Goal: Task Accomplishment & Management: Complete application form

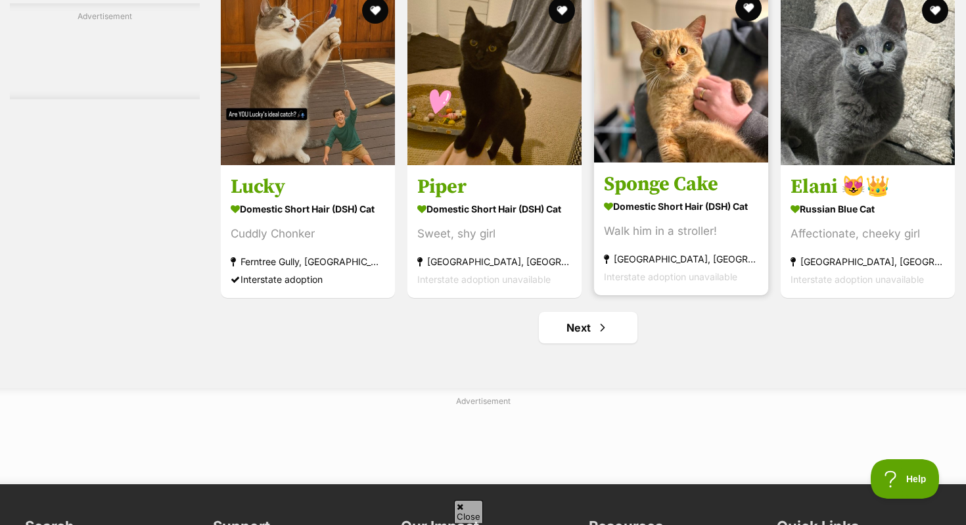
scroll to position [6062, 0]
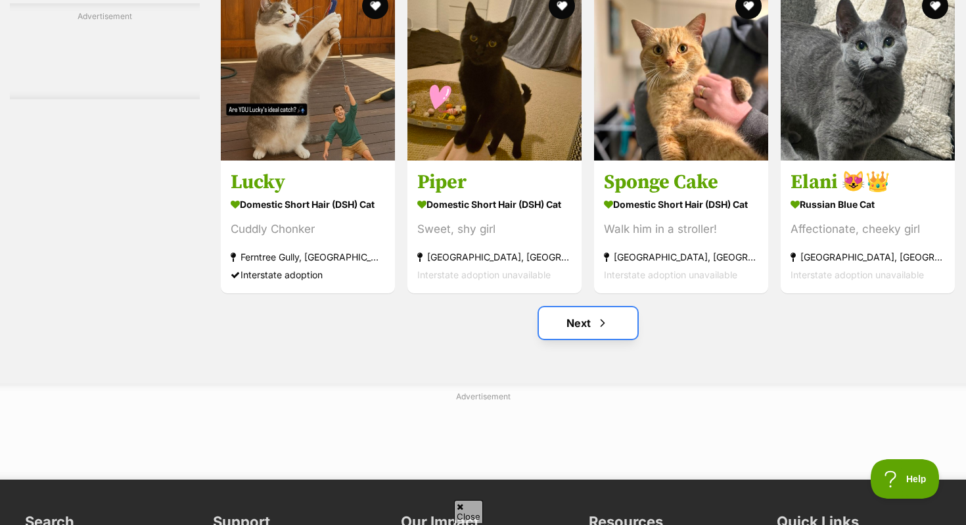
click at [595, 339] on link "Next" at bounding box center [588, 323] width 99 height 32
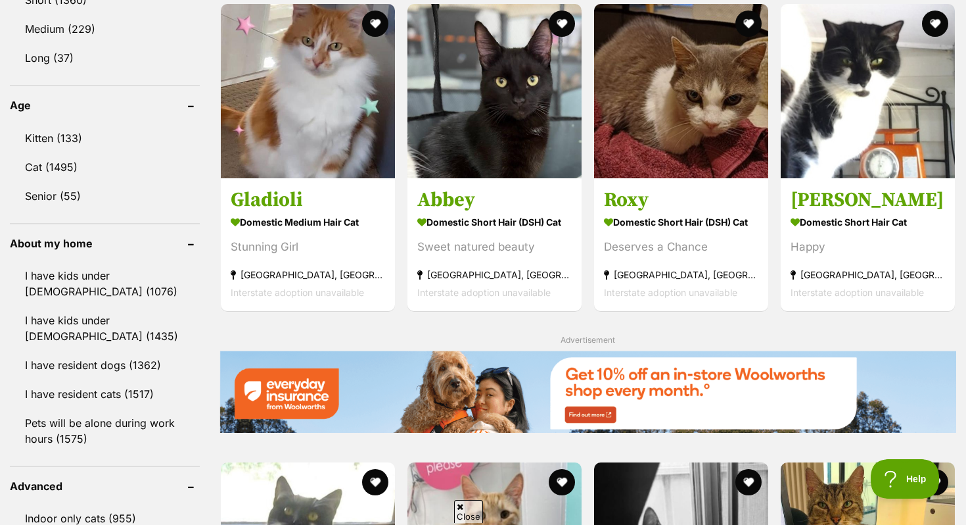
scroll to position [1206, 0]
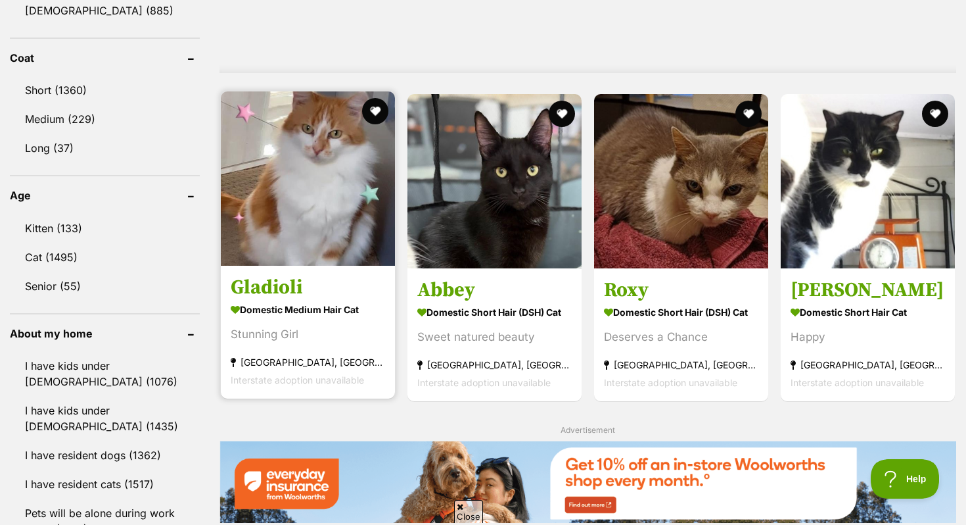
click at [334, 228] on img at bounding box center [308, 178] width 174 height 174
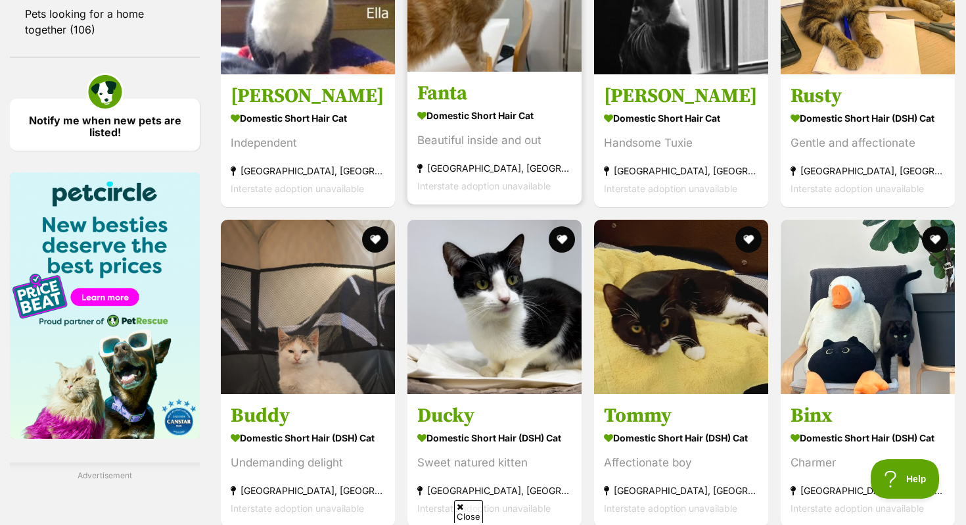
scroll to position [1824, 0]
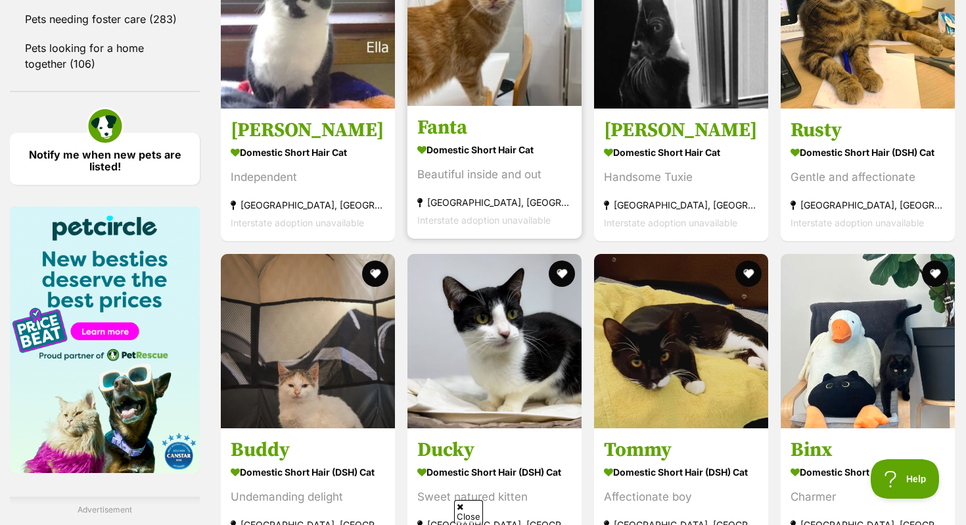
click at [506, 124] on h3 "Fanta" at bounding box center [494, 127] width 154 height 25
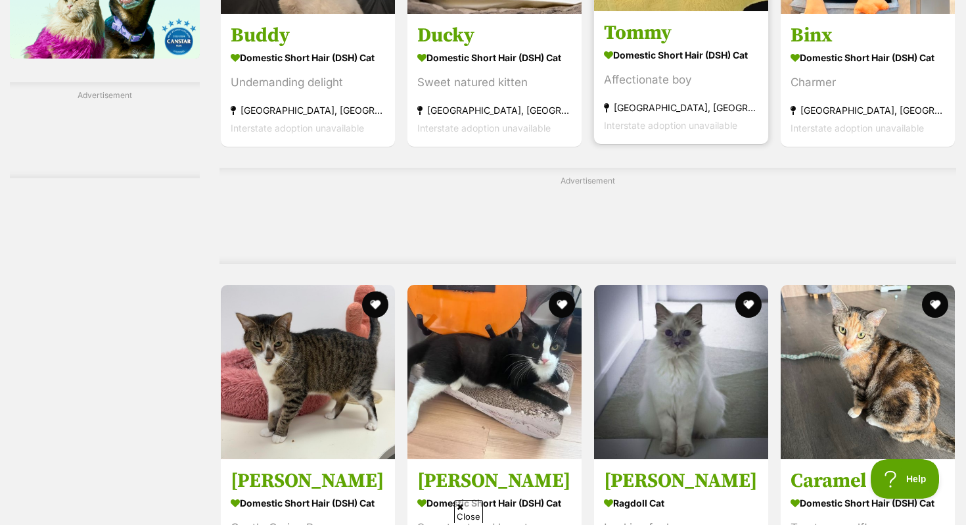
scroll to position [2384, 0]
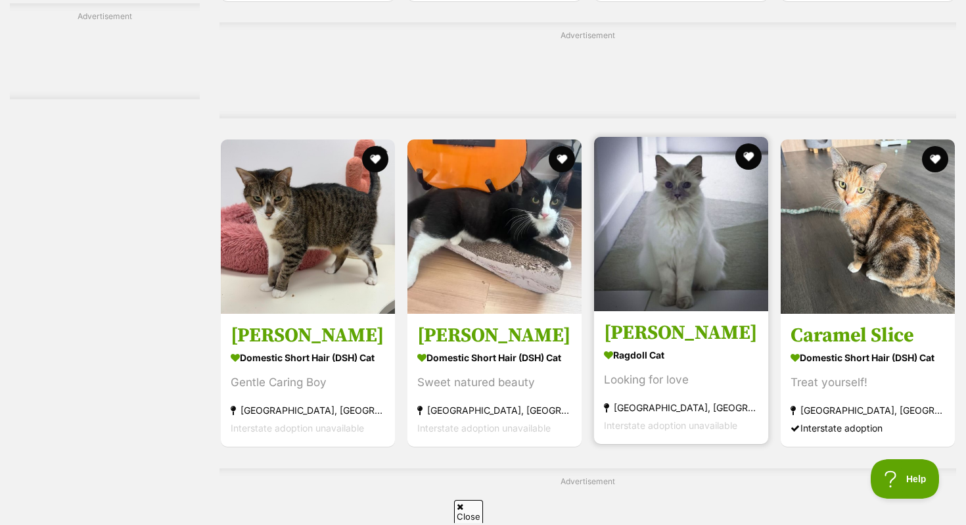
click at [695, 292] on img at bounding box center [681, 224] width 174 height 174
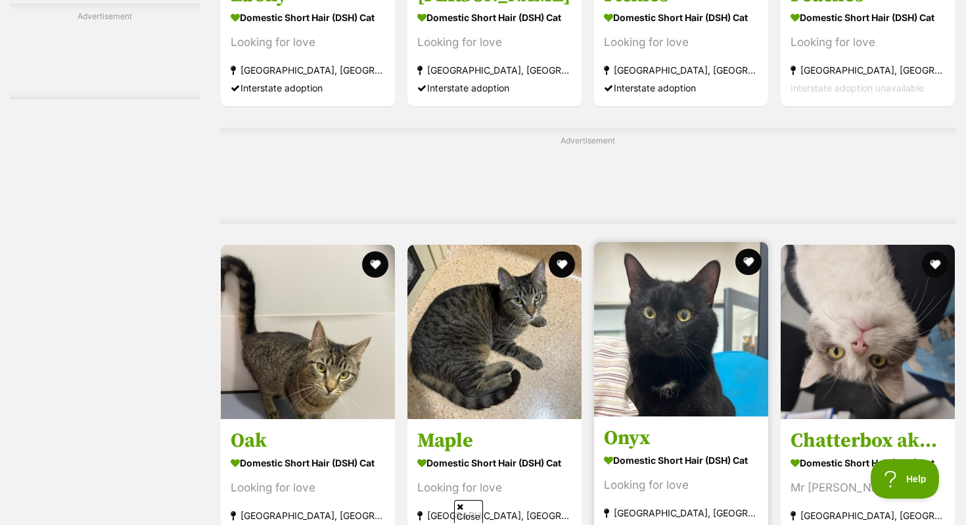
scroll to position [0, 0]
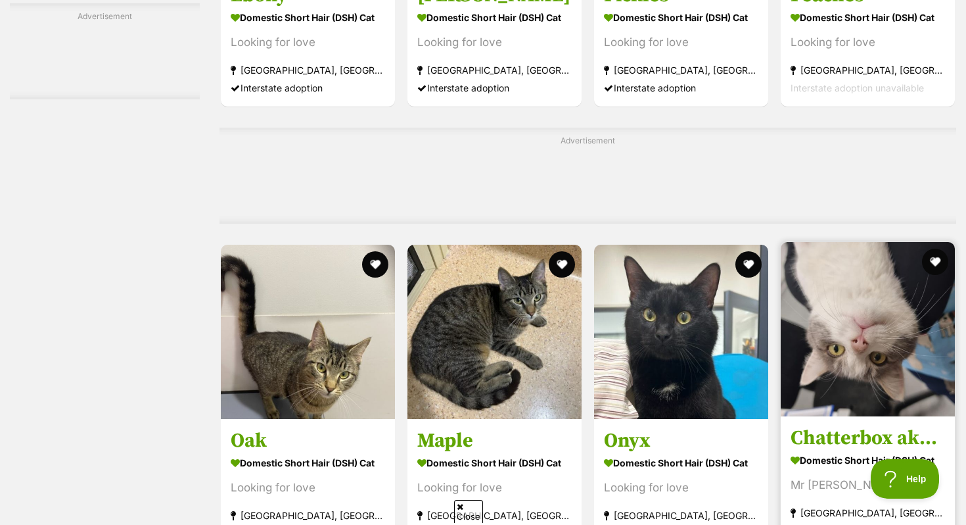
click at [800, 312] on img at bounding box center [868, 329] width 174 height 174
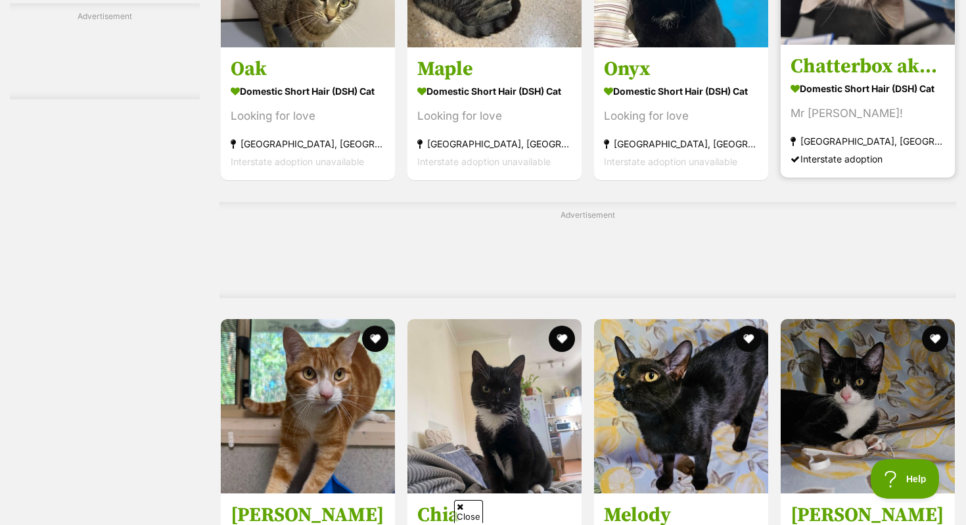
scroll to position [3911, 0]
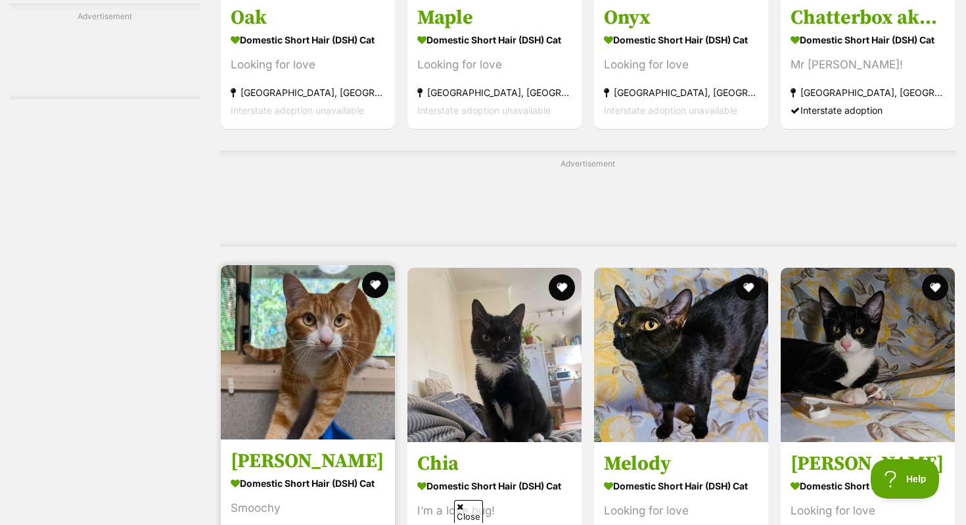
click at [342, 394] on img at bounding box center [308, 352] width 174 height 174
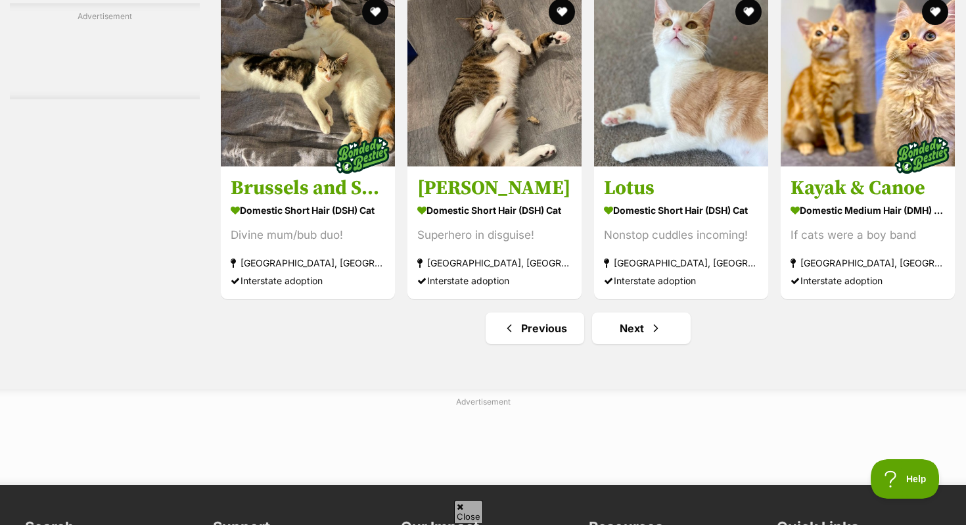
scroll to position [6164, 0]
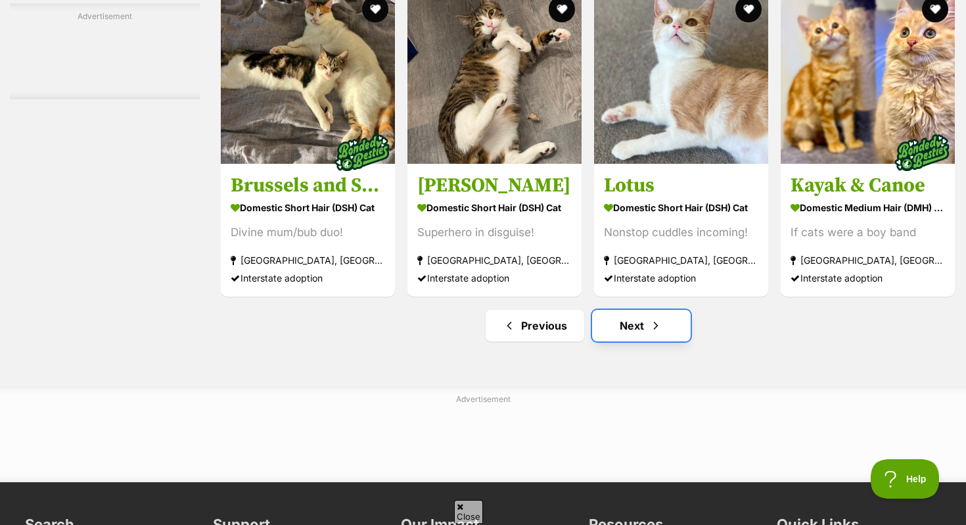
click at [629, 341] on link "Next" at bounding box center [641, 326] width 99 height 32
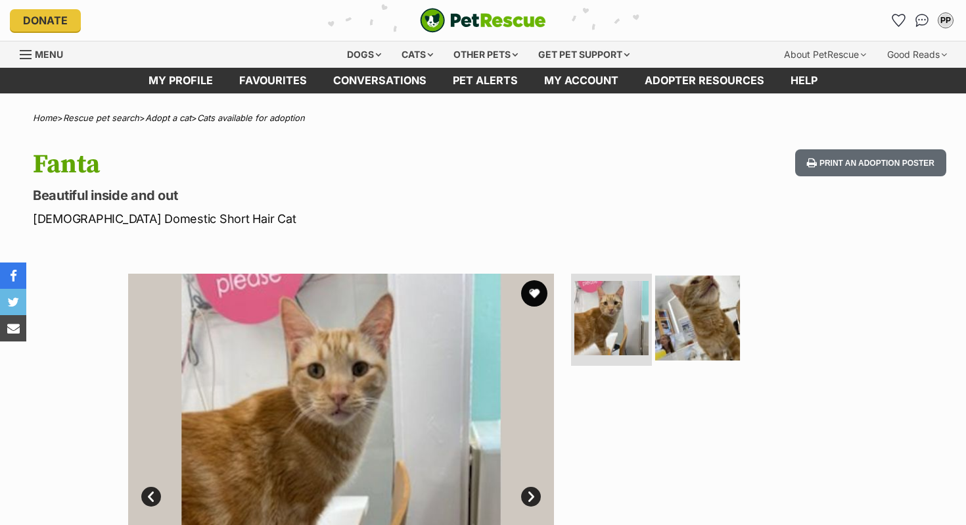
click at [696, 292] on img at bounding box center [697, 317] width 85 height 85
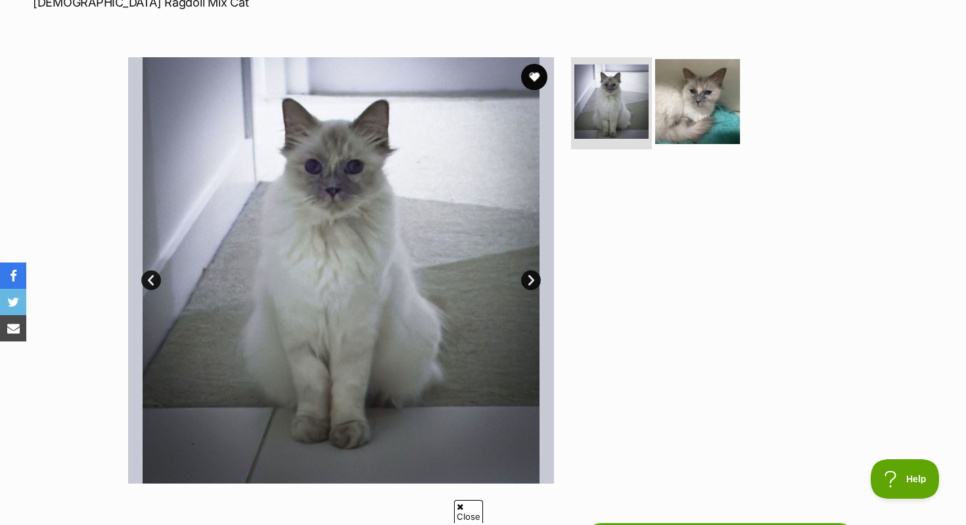
click at [692, 109] on img at bounding box center [697, 101] width 85 height 85
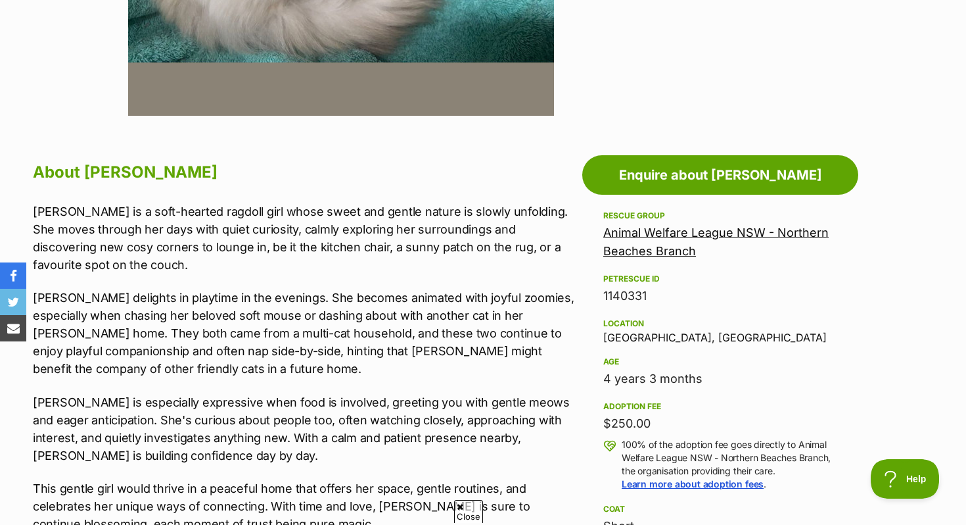
scroll to position [678, 0]
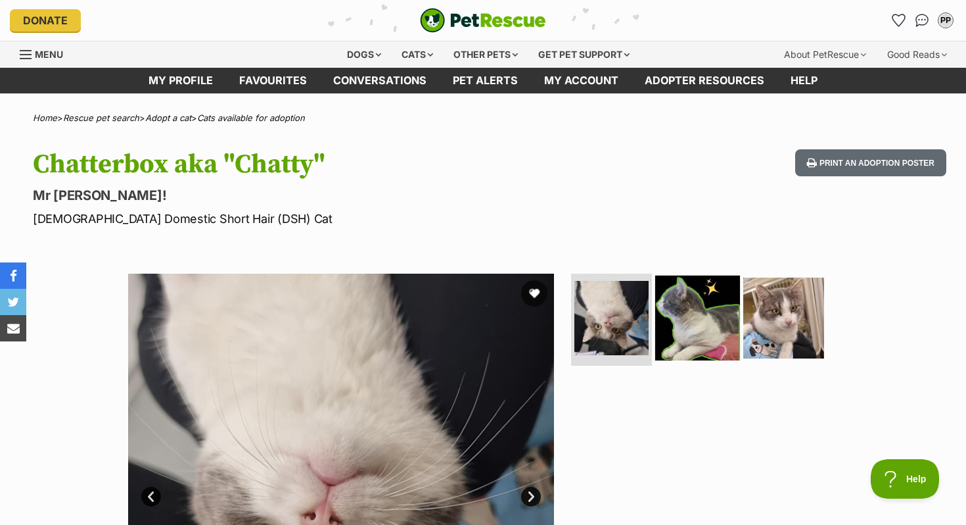
click at [705, 341] on img at bounding box center [697, 317] width 85 height 85
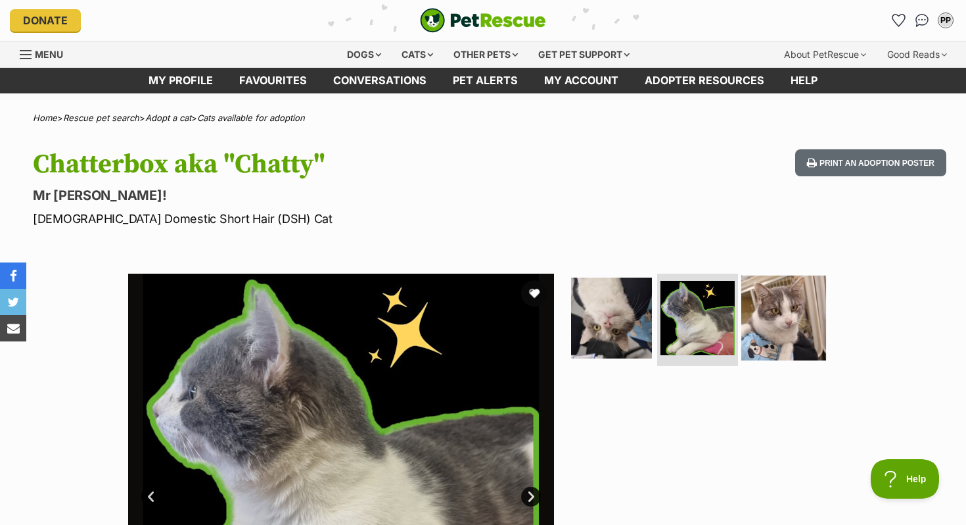
click at [805, 337] on img at bounding box center [784, 317] width 85 height 85
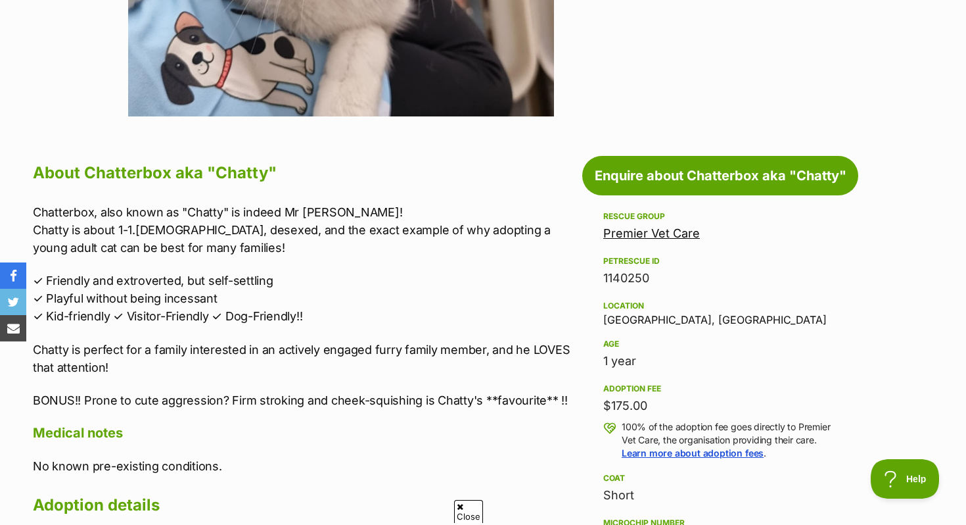
scroll to position [594, 0]
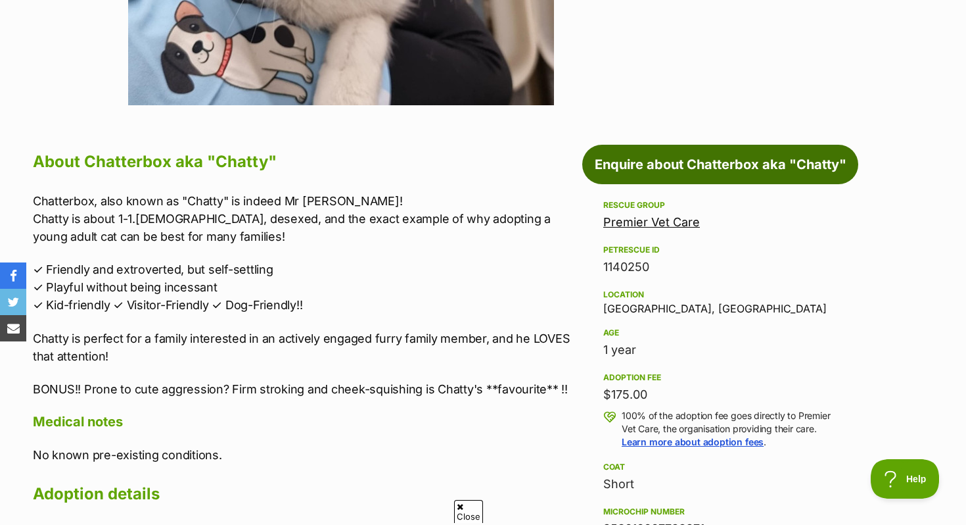
click at [733, 178] on link "Enquire about Chatterbox aka "Chatty"" at bounding box center [720, 164] width 276 height 39
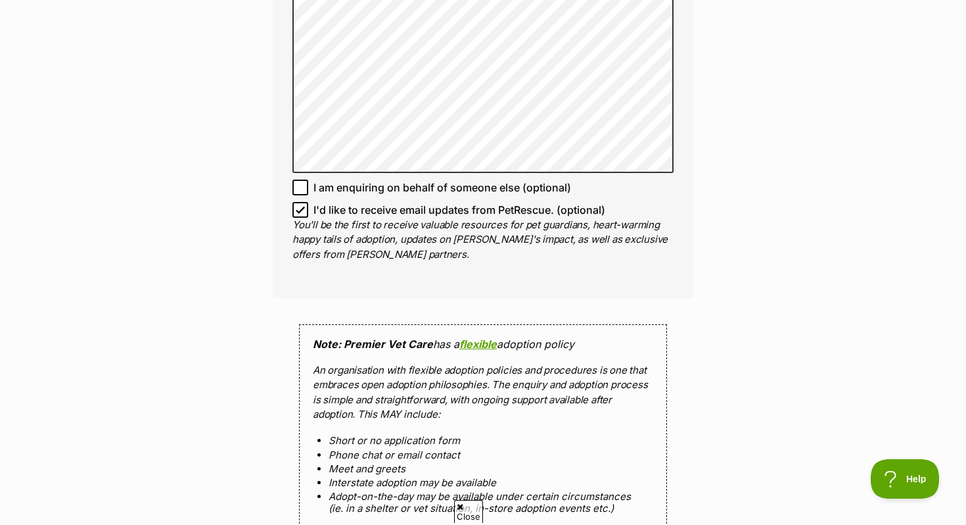
scroll to position [1331, 0]
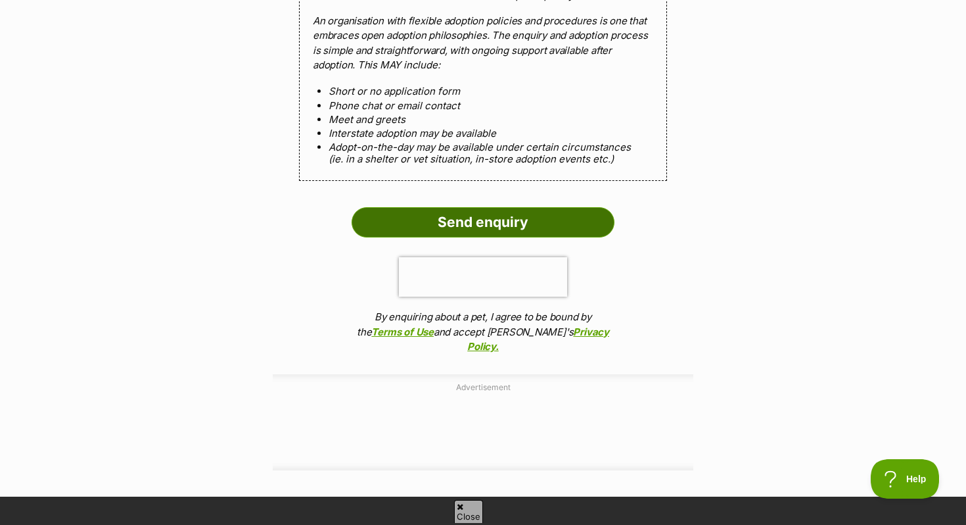
click at [532, 215] on input "Send enquiry" at bounding box center [483, 222] width 263 height 30
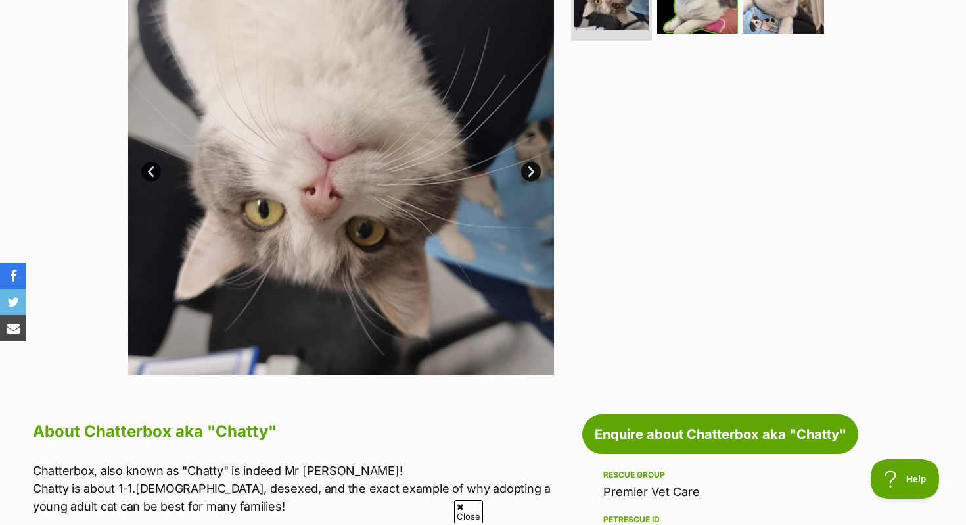
scroll to position [170, 0]
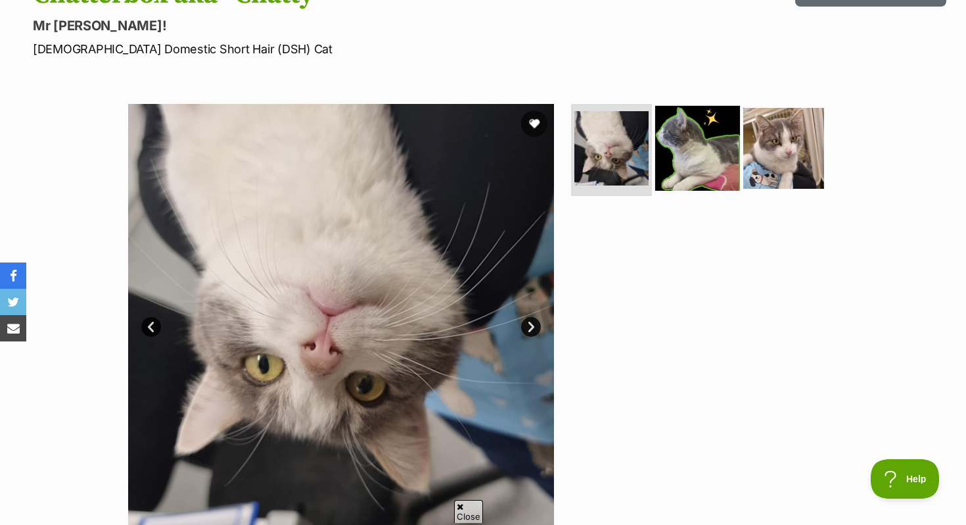
click at [676, 143] on img at bounding box center [697, 148] width 85 height 85
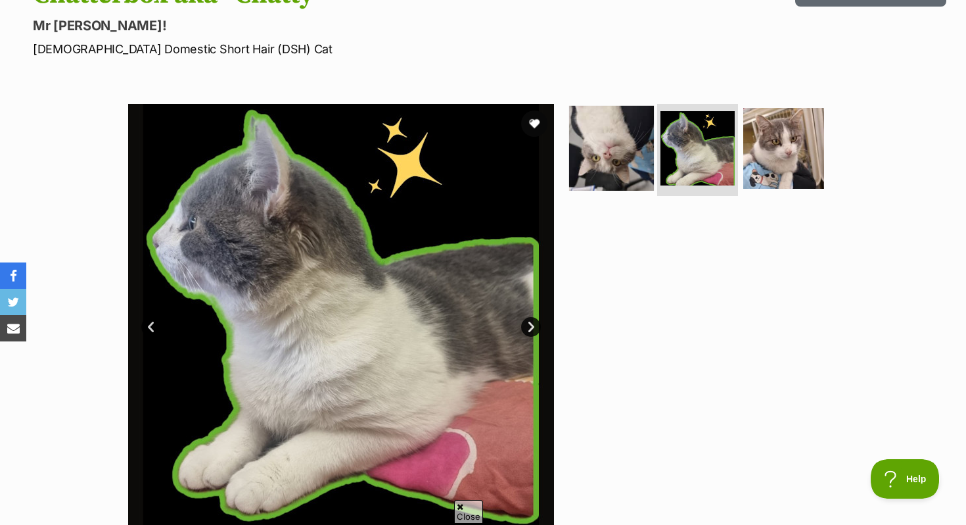
click at [619, 153] on img at bounding box center [611, 148] width 85 height 85
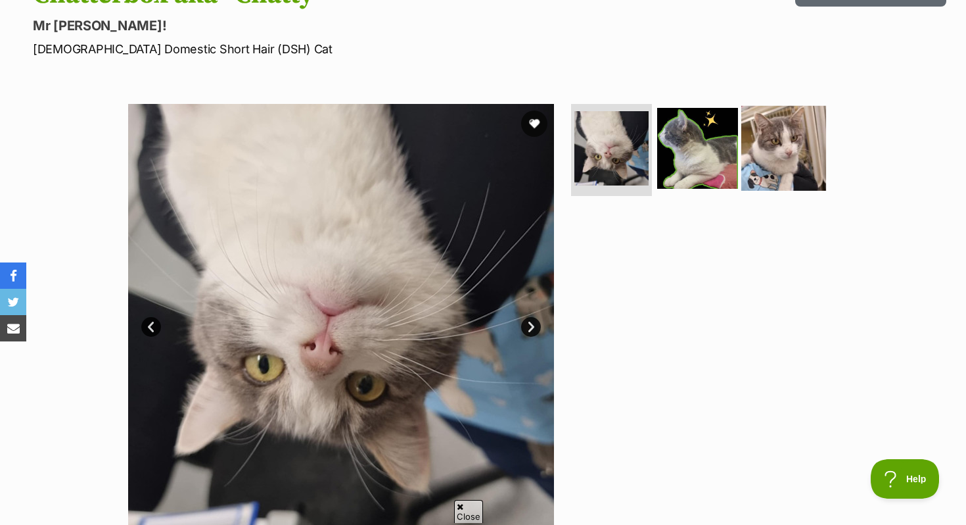
click at [781, 156] on img at bounding box center [784, 148] width 85 height 85
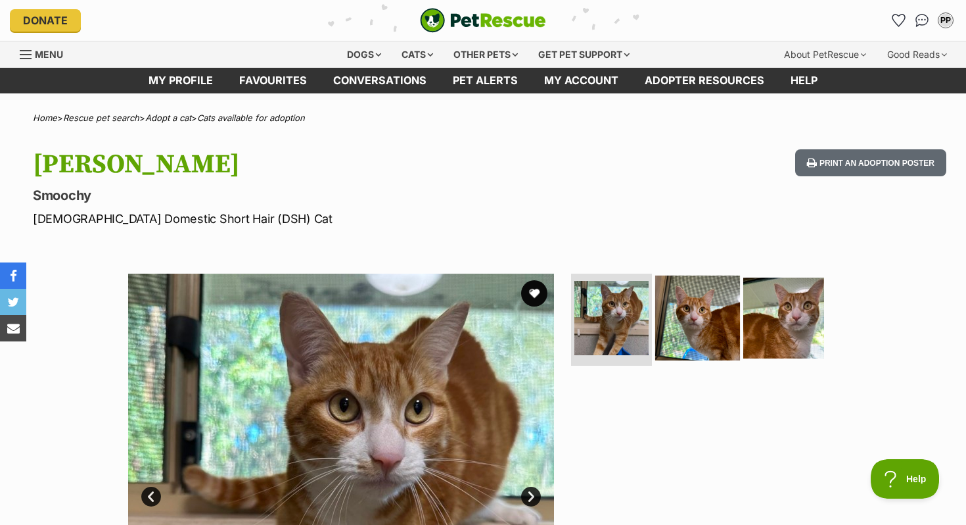
click at [705, 338] on img at bounding box center [697, 317] width 85 height 85
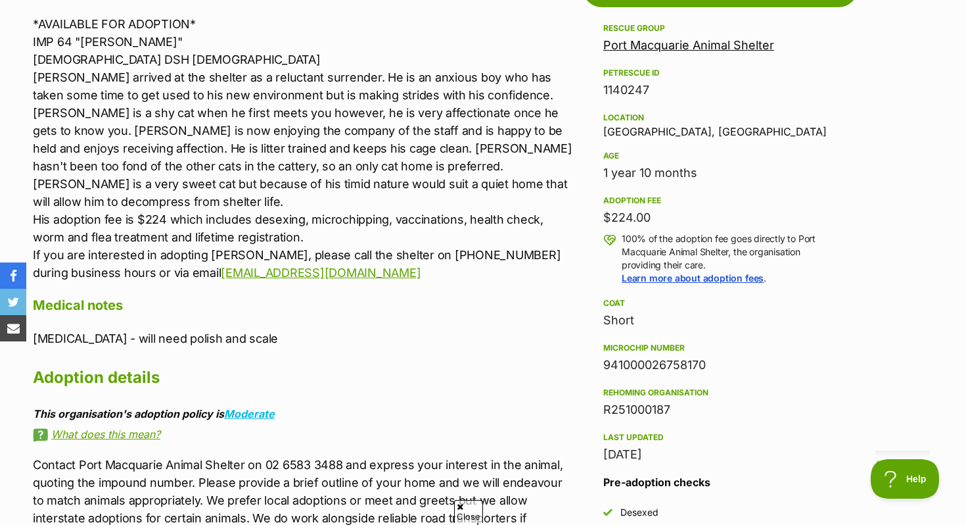
scroll to position [876, 0]
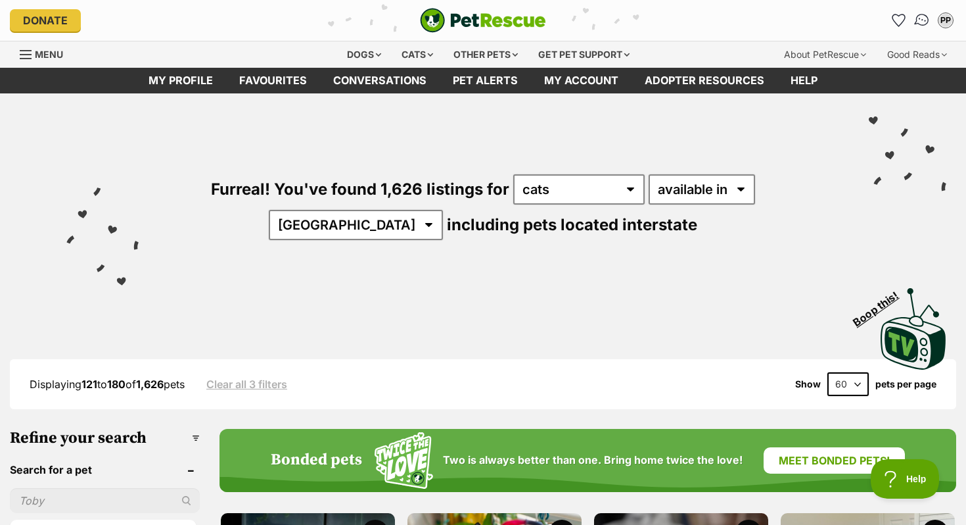
click at [916, 24] on img "Conversations" at bounding box center [923, 20] width 18 height 17
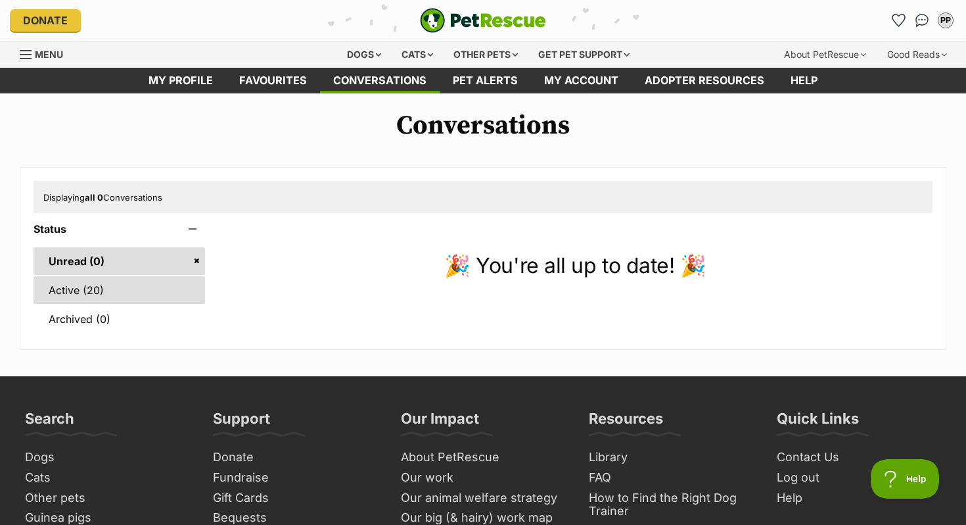
click at [86, 295] on link "Active (20)" at bounding box center [120, 290] width 172 height 28
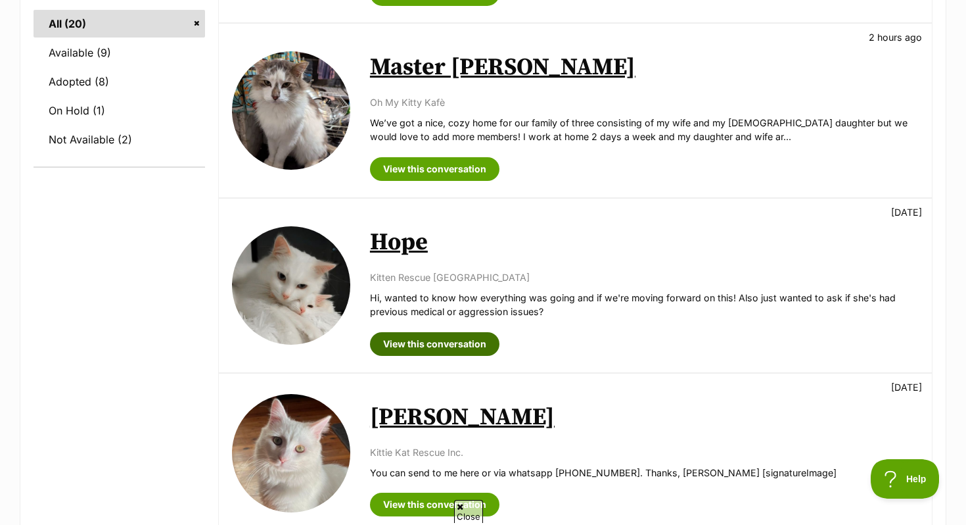
click at [453, 337] on link "View this conversation" at bounding box center [435, 344] width 130 height 24
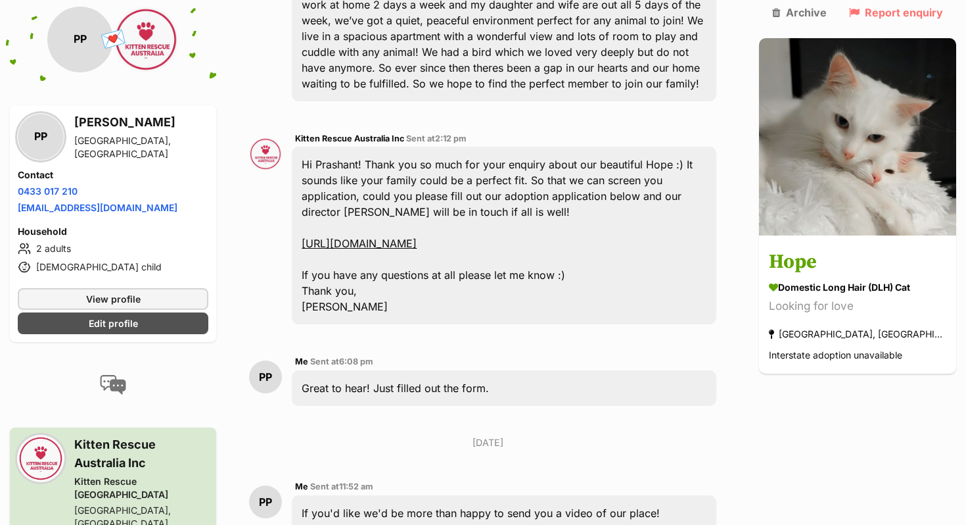
scroll to position [406, 0]
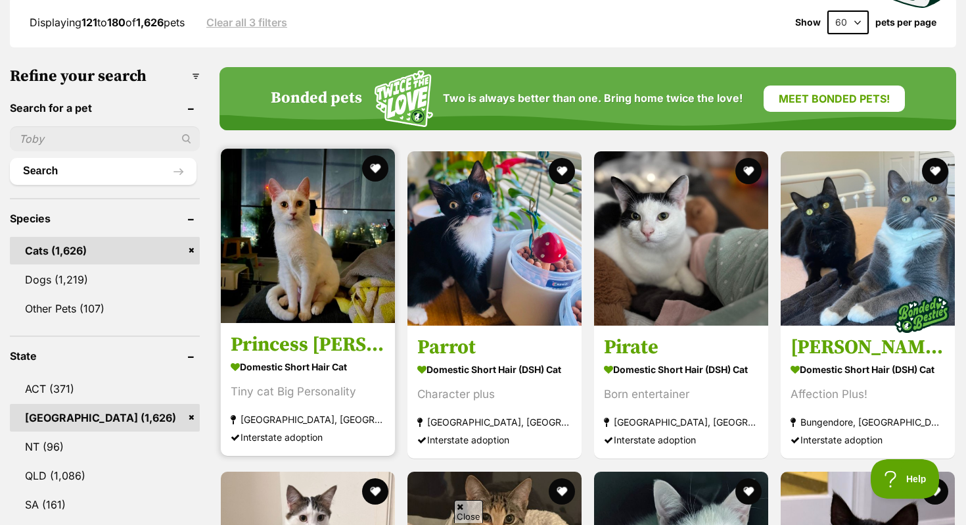
click at [245, 279] on img at bounding box center [308, 236] width 174 height 174
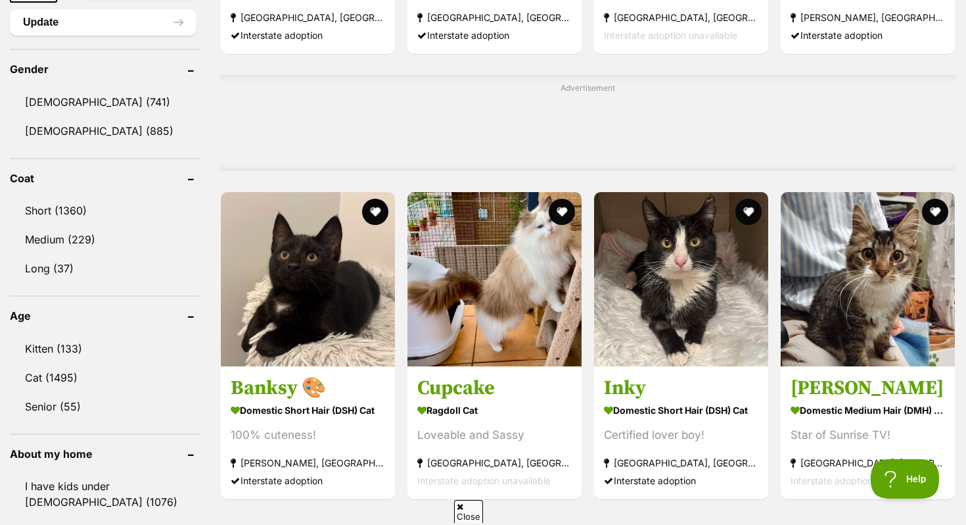
scroll to position [1102, 0]
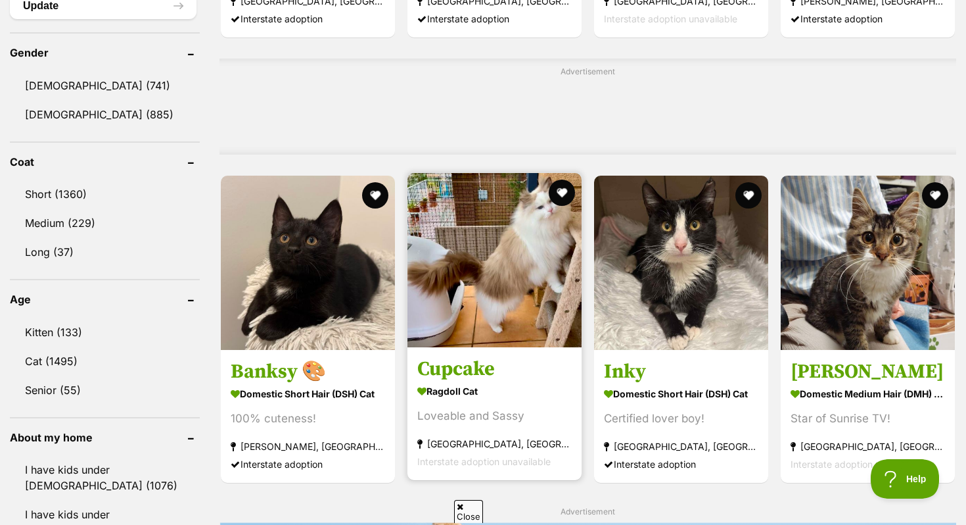
click at [465, 307] on img at bounding box center [495, 260] width 174 height 174
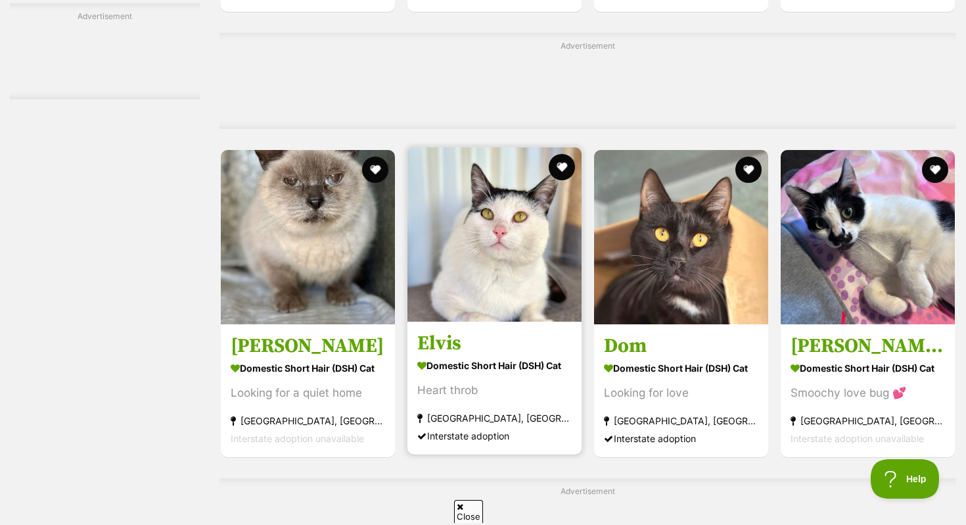
scroll to position [4775, 0]
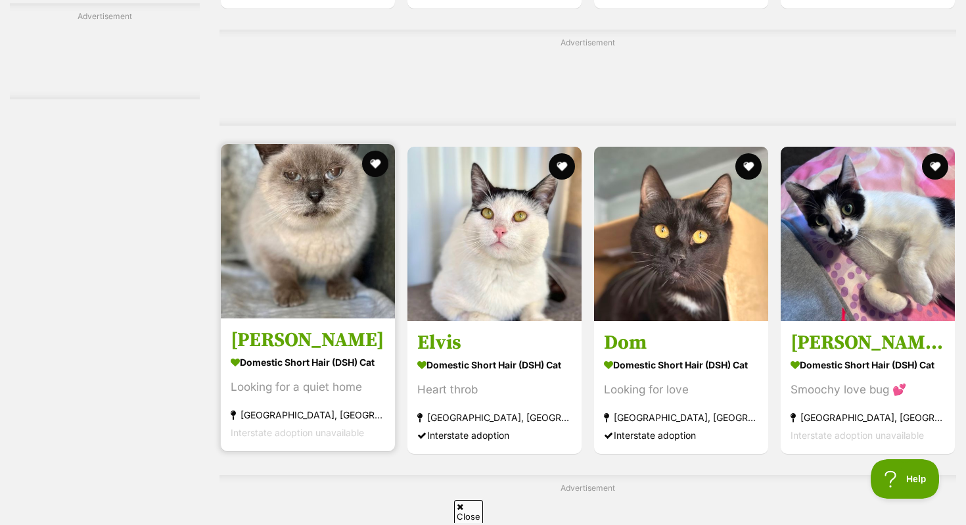
click at [329, 345] on link "Ola Domestic Short Hair (DSH) Cat Looking for a quiet home Nowra Hill, NSW Inte…" at bounding box center [308, 384] width 174 height 133
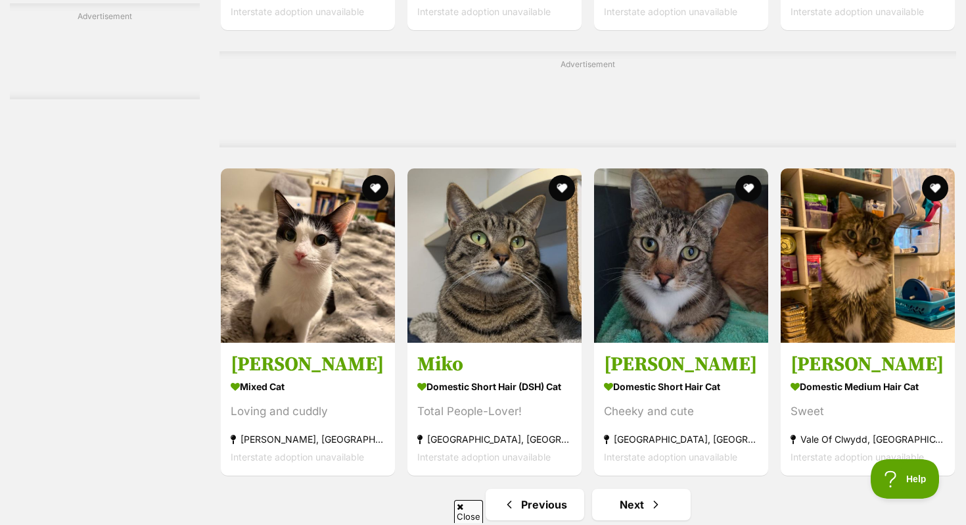
scroll to position [6191, 0]
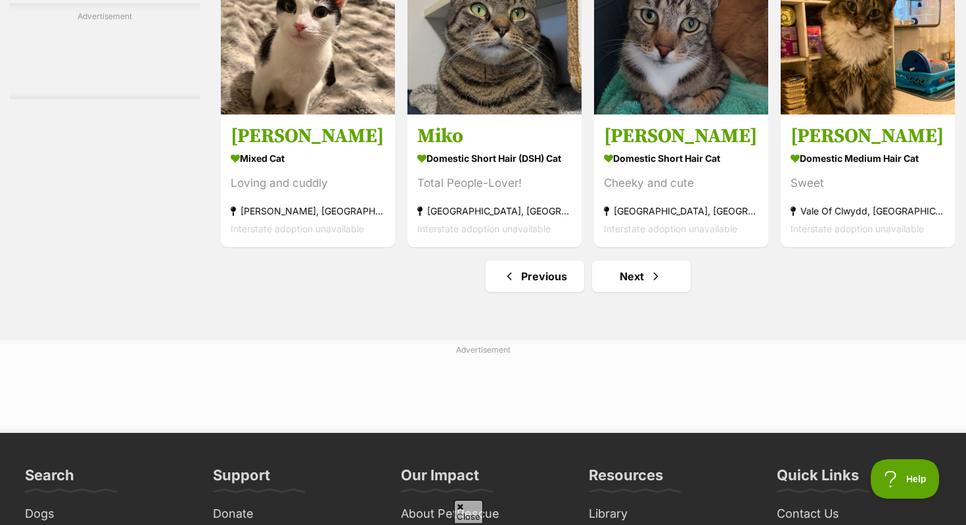
click at [638, 292] on link "Next" at bounding box center [641, 276] width 99 height 32
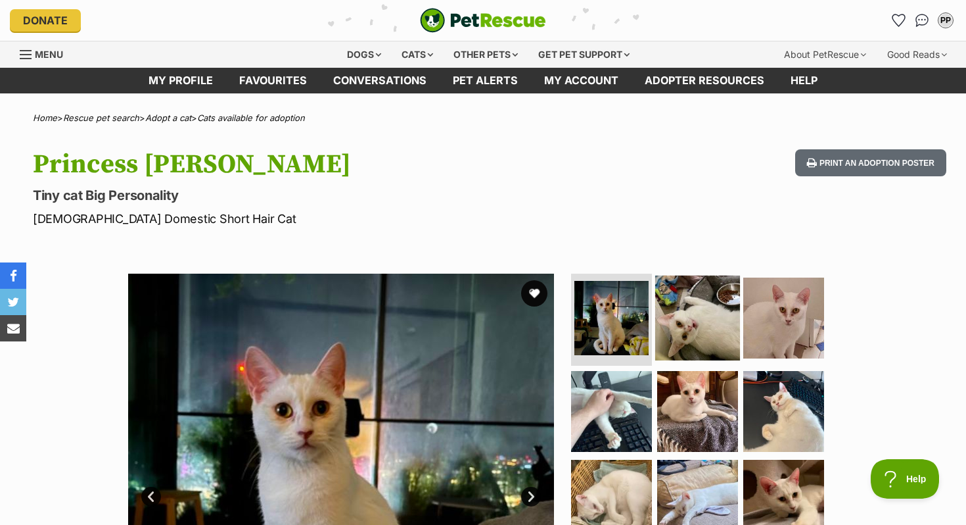
click at [693, 335] on img at bounding box center [697, 317] width 85 height 85
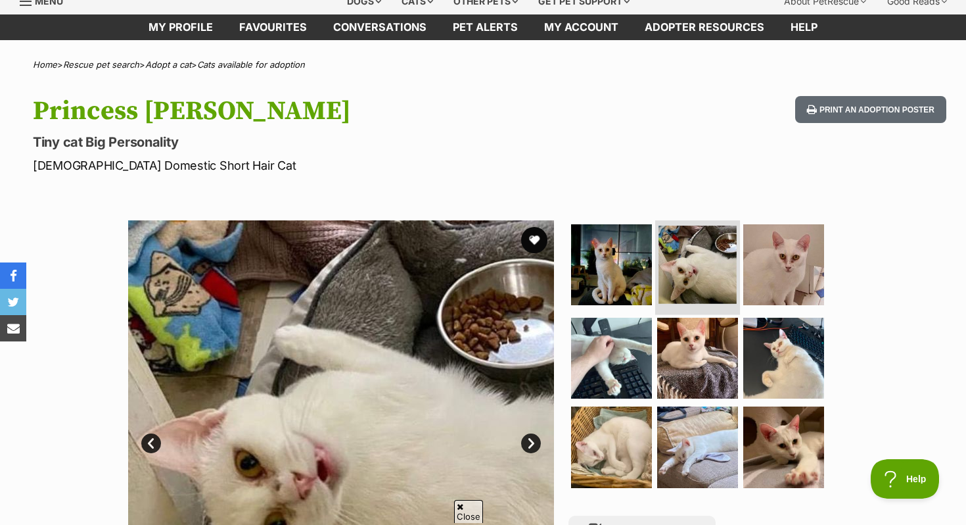
scroll to position [63, 0]
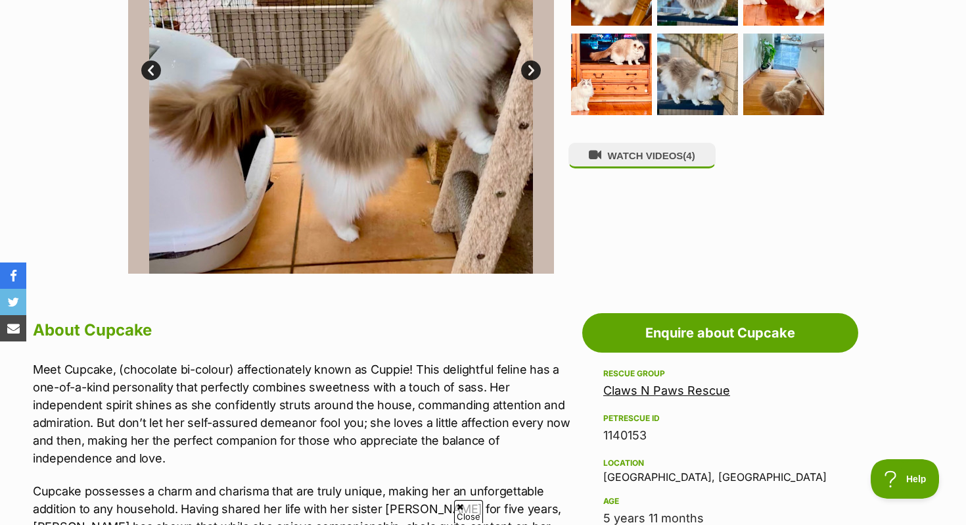
scroll to position [144, 0]
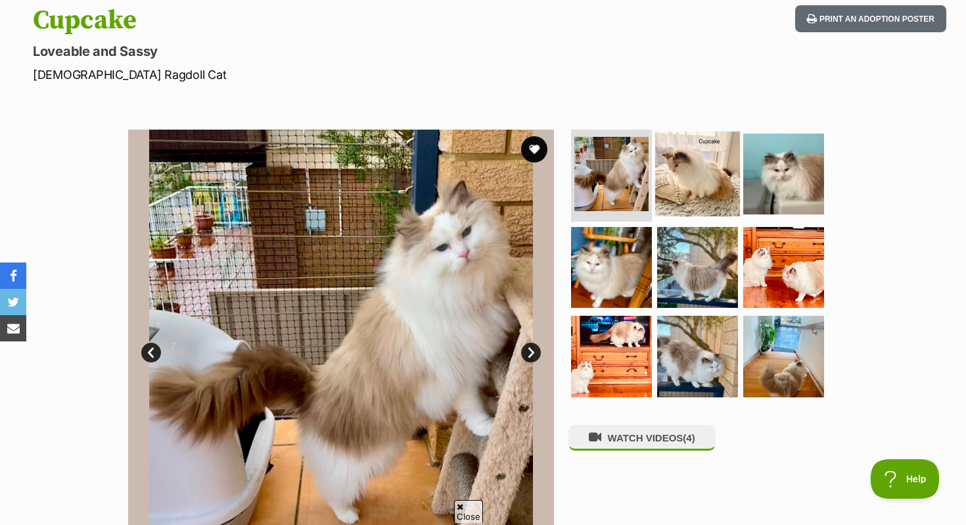
click at [682, 165] on img at bounding box center [697, 173] width 85 height 85
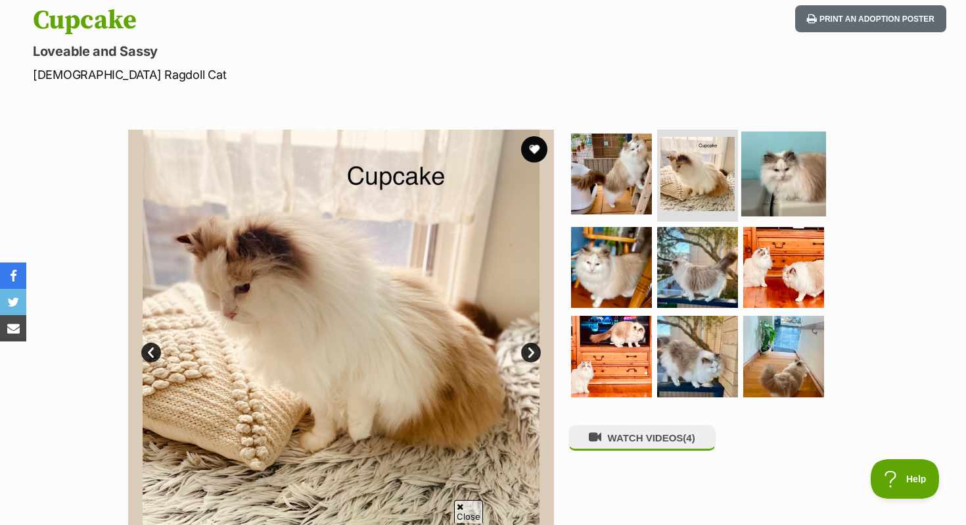
scroll to position [0, 0]
click at [799, 172] on img at bounding box center [784, 173] width 85 height 85
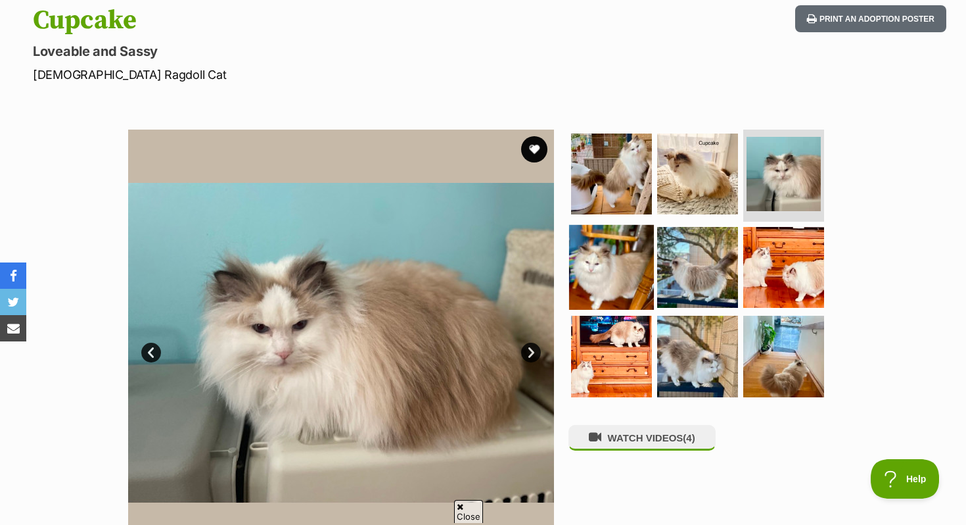
click at [624, 235] on img at bounding box center [611, 266] width 85 height 85
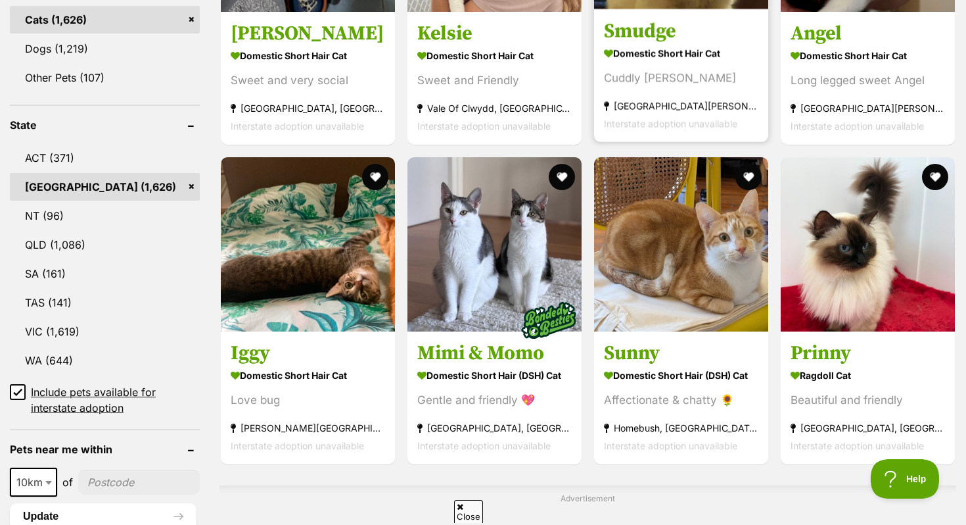
scroll to position [603, 0]
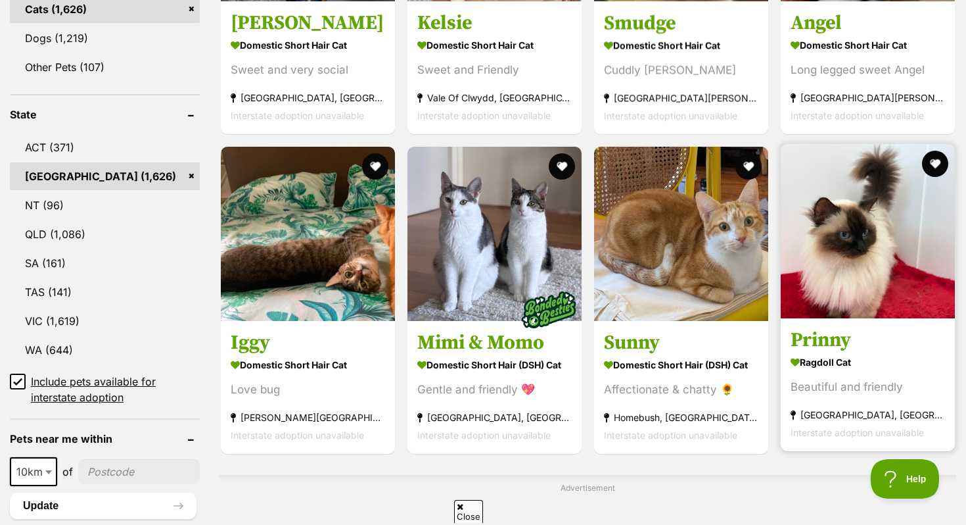
click at [857, 300] on img at bounding box center [868, 231] width 174 height 174
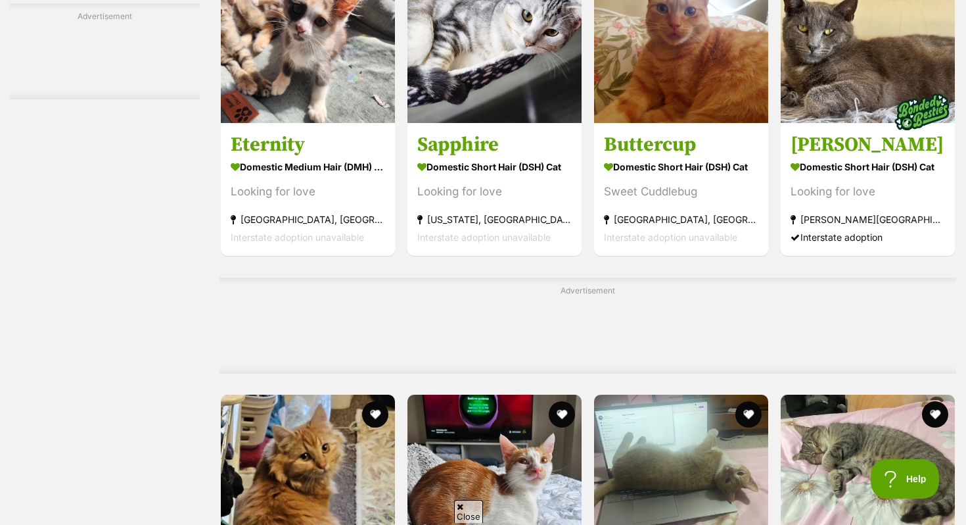
scroll to position [3679, 0]
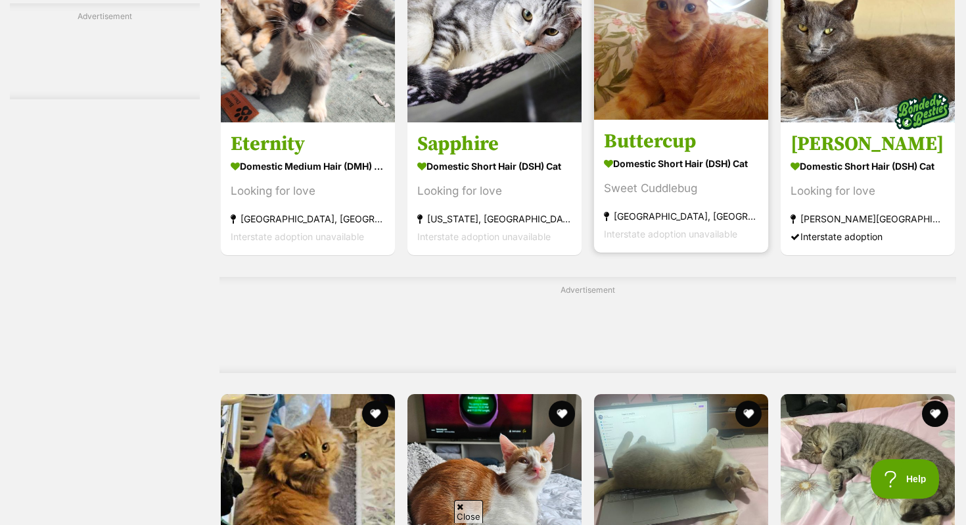
click at [689, 145] on h3 "Buttercup" at bounding box center [681, 142] width 154 height 25
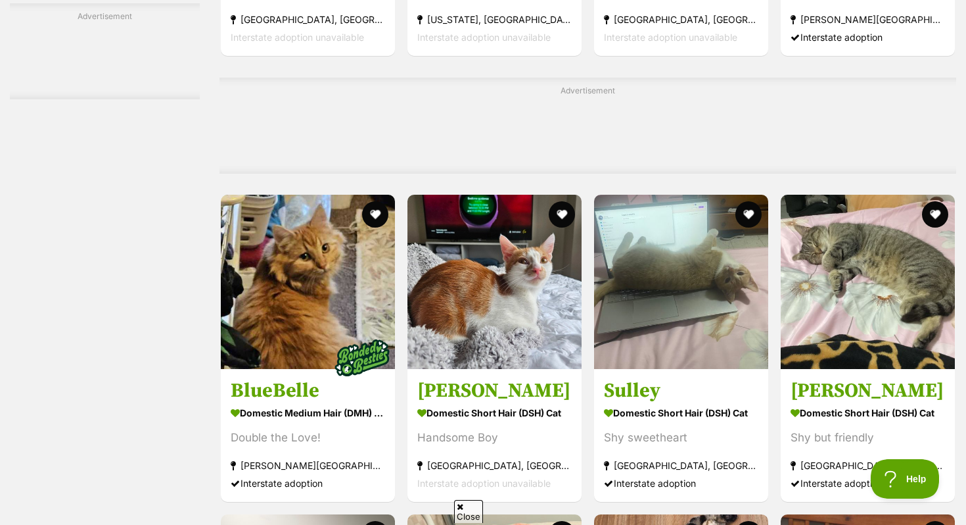
scroll to position [4019, 0]
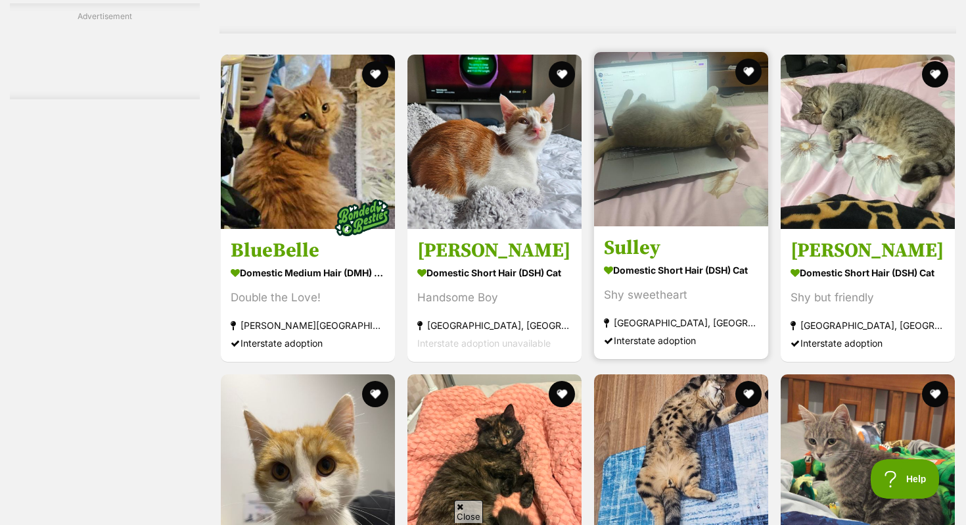
click at [636, 214] on img at bounding box center [681, 139] width 174 height 174
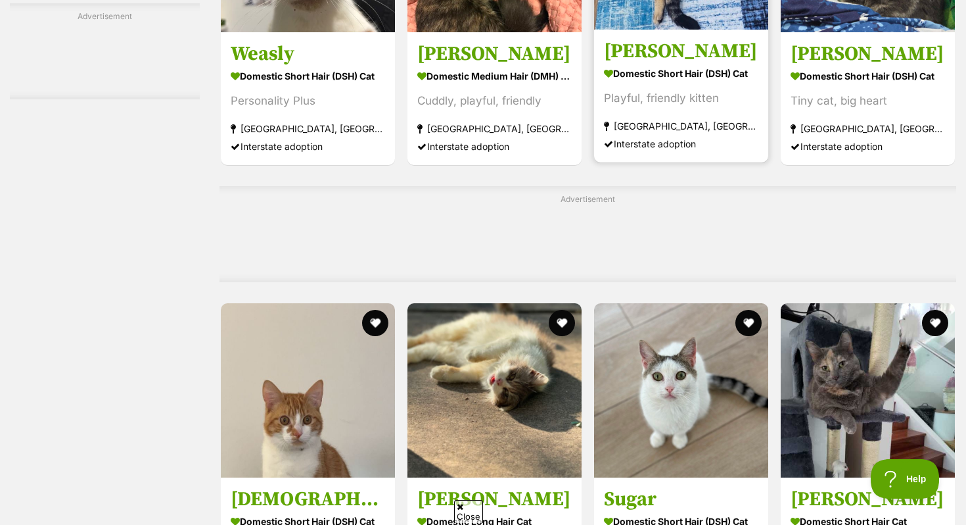
scroll to position [4745, 0]
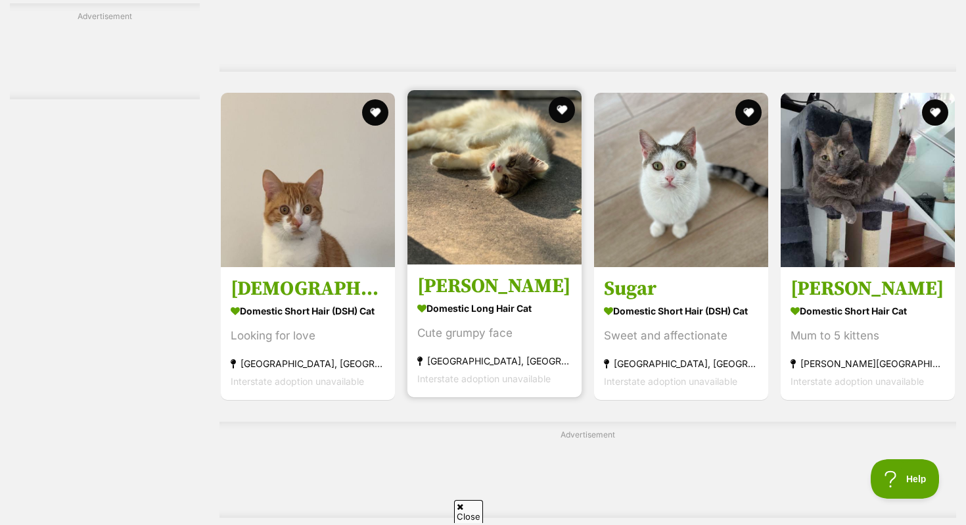
click at [519, 299] on h3 "Molly" at bounding box center [494, 286] width 154 height 25
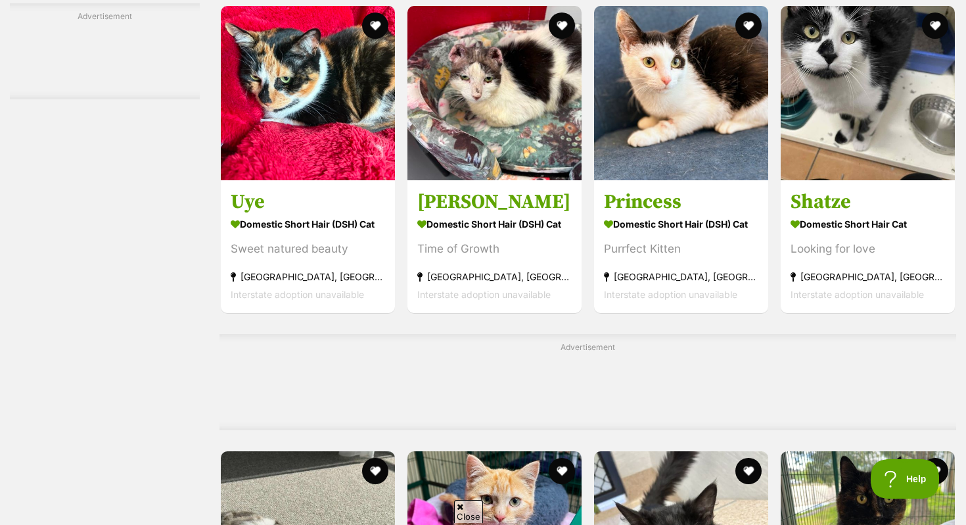
scroll to position [5906, 0]
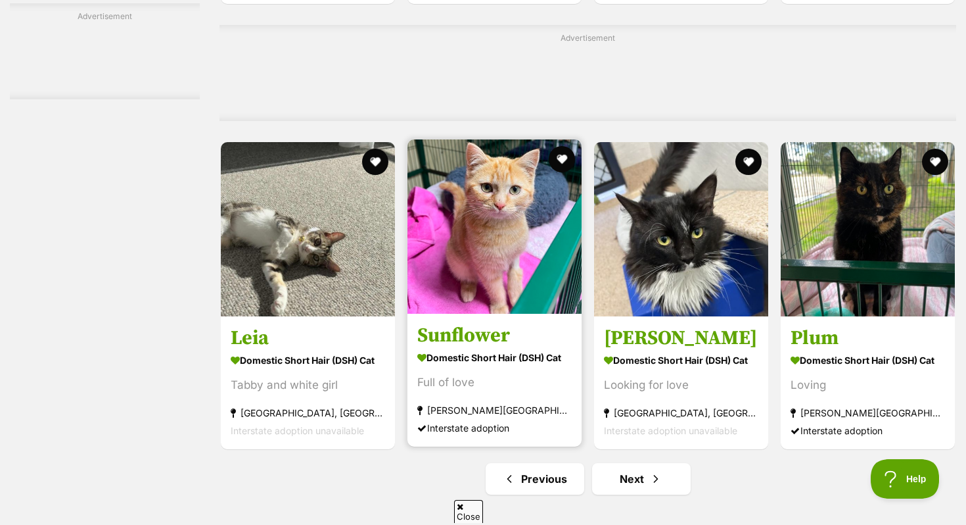
click at [451, 310] on img at bounding box center [495, 226] width 174 height 174
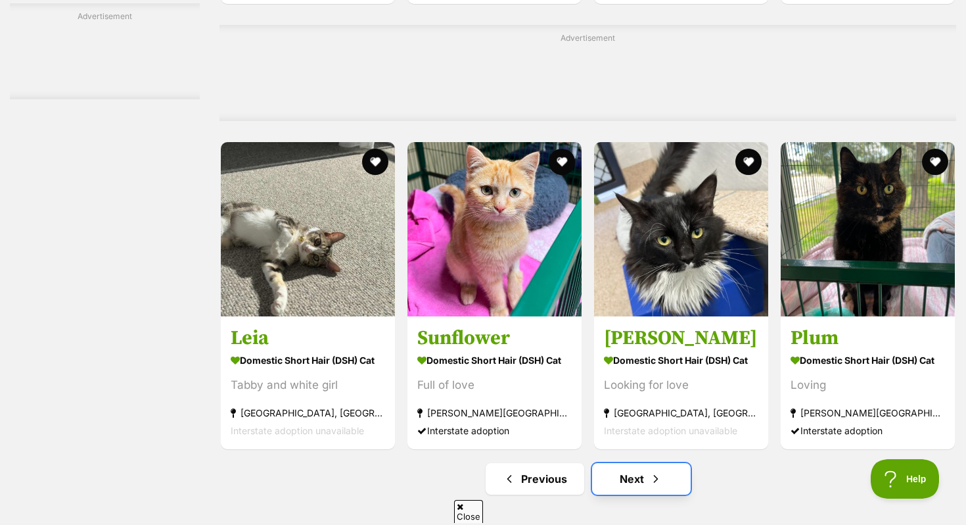
click at [609, 493] on link "Next" at bounding box center [641, 479] width 99 height 32
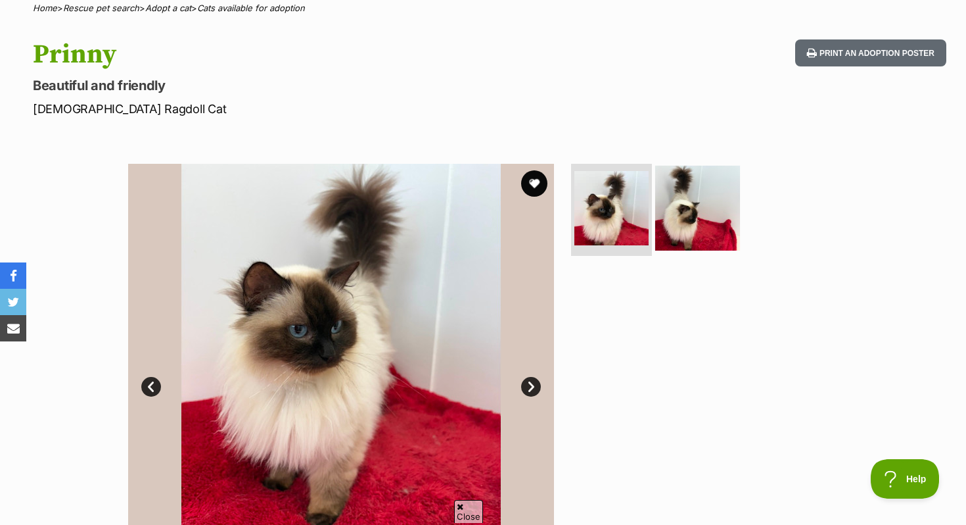
click at [699, 212] on img at bounding box center [697, 208] width 85 height 85
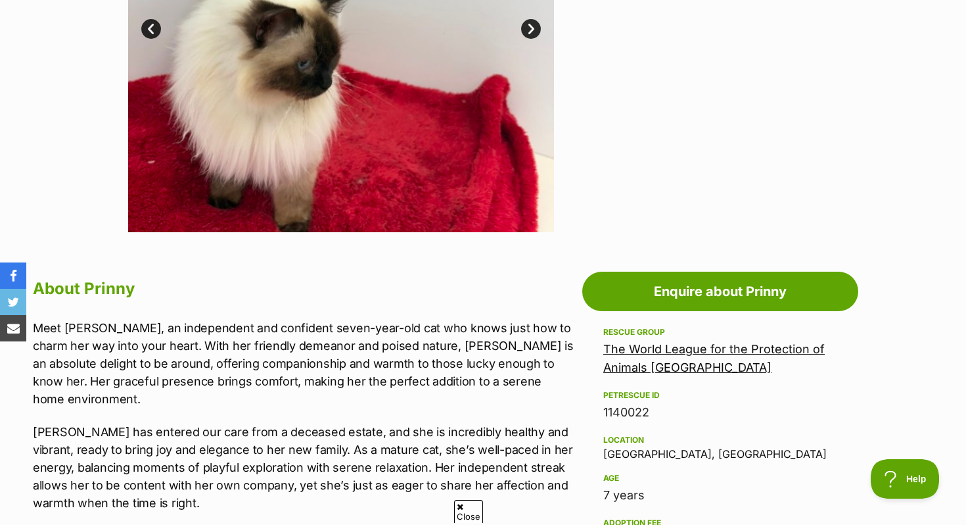
scroll to position [468, 0]
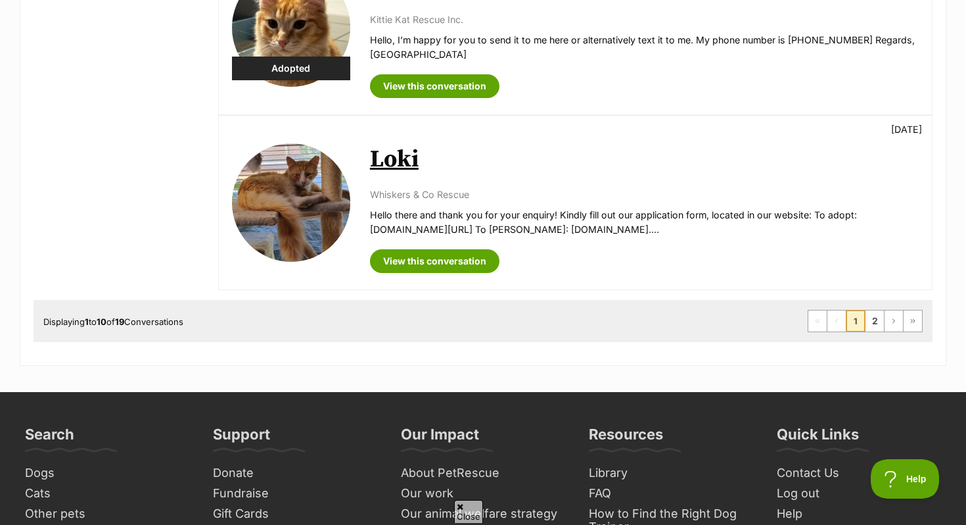
scroll to position [1707, 0]
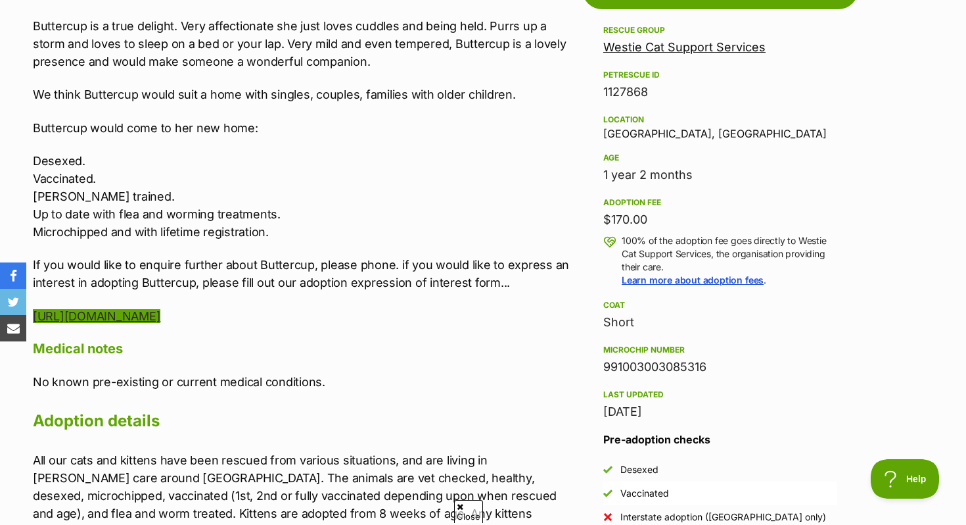
click at [160, 315] on link "[URL][DOMAIN_NAME]" at bounding box center [97, 316] width 128 height 14
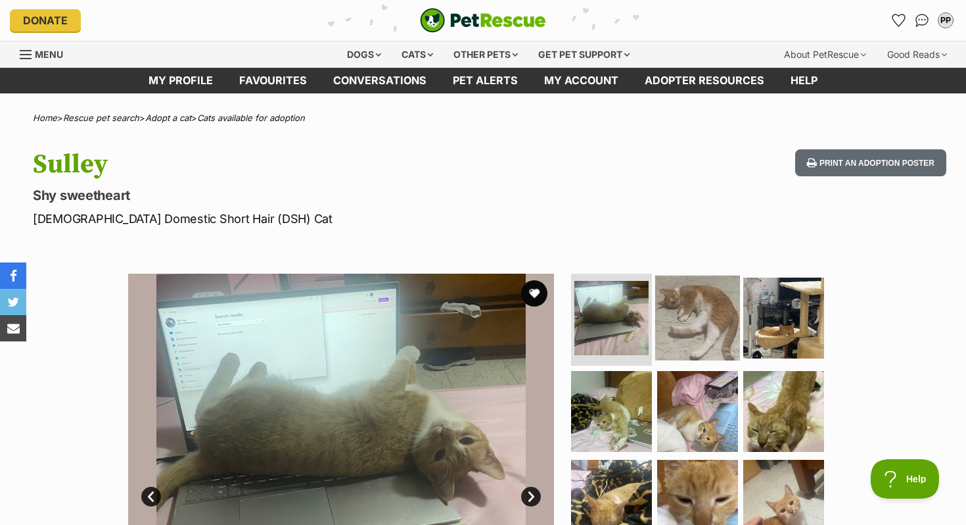
click at [729, 362] on link at bounding box center [697, 355] width 85 height 14
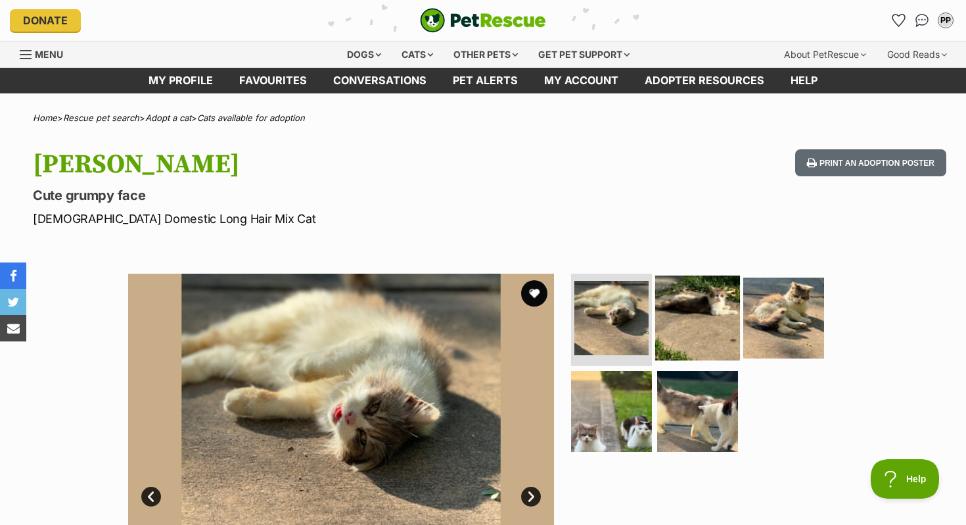
click at [695, 341] on img at bounding box center [697, 317] width 85 height 85
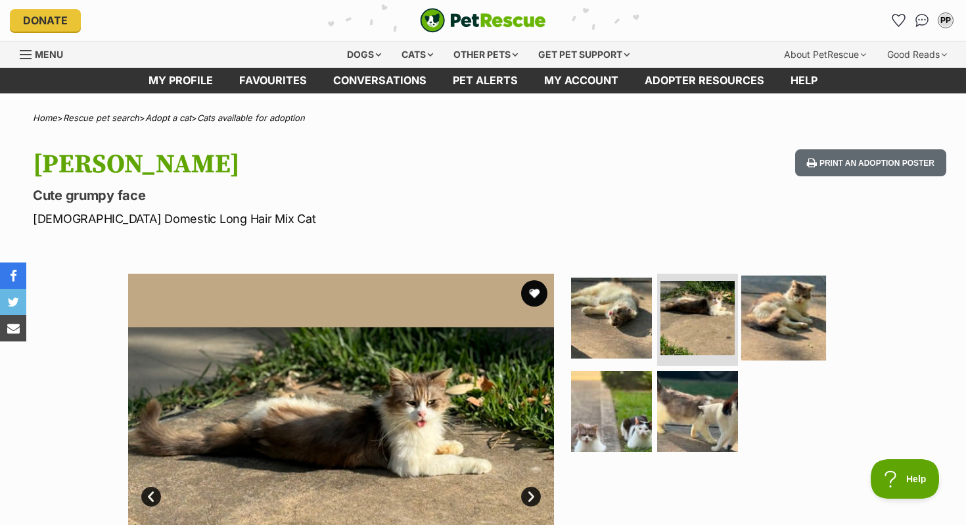
click at [797, 305] on img at bounding box center [784, 317] width 85 height 85
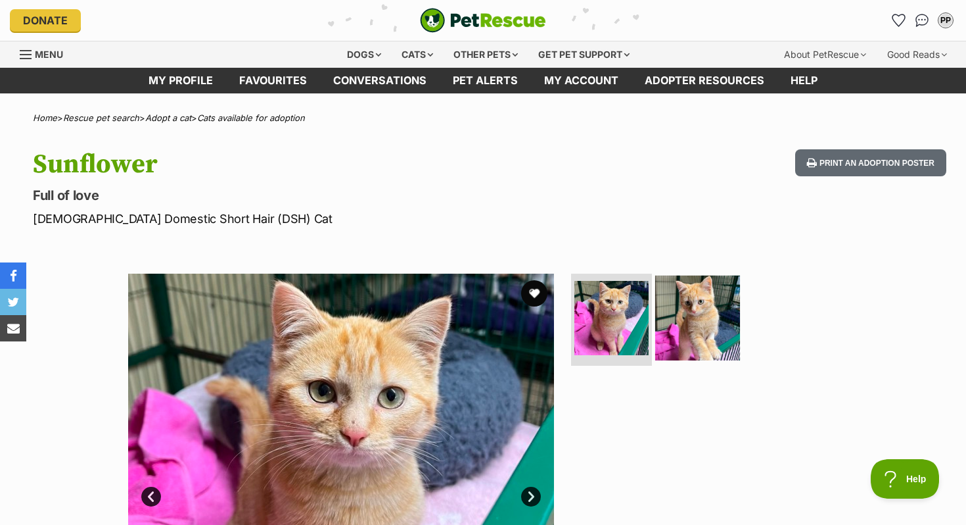
click at [710, 349] on img at bounding box center [697, 317] width 85 height 85
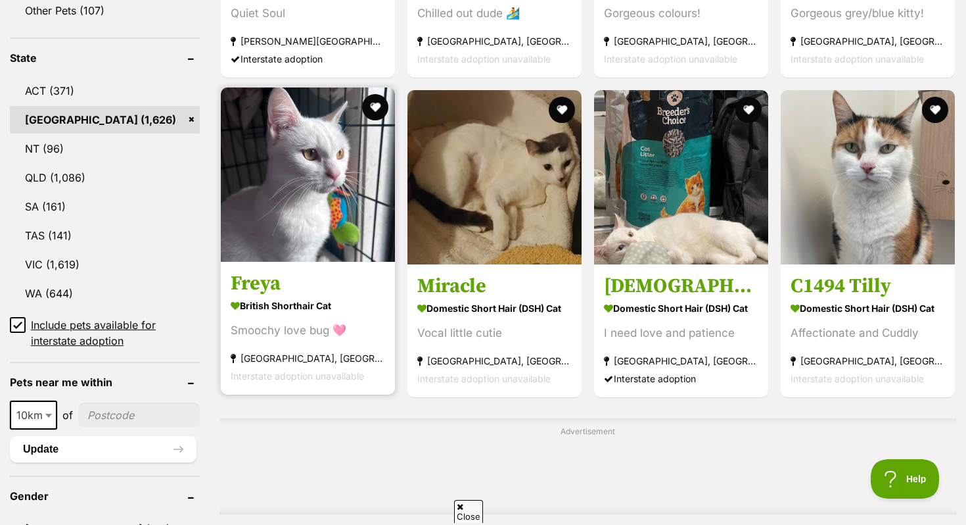
click at [360, 295] on h3 "Freya" at bounding box center [308, 283] width 154 height 25
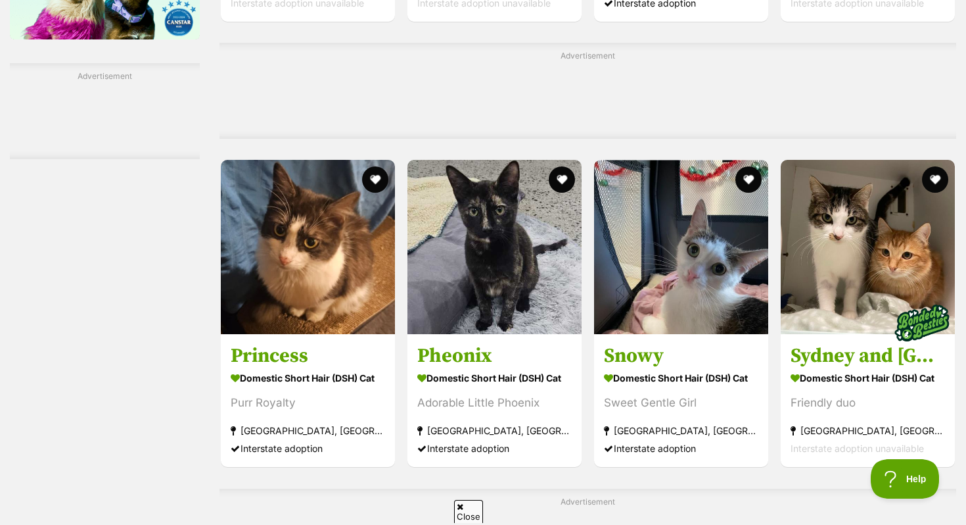
scroll to position [2260, 0]
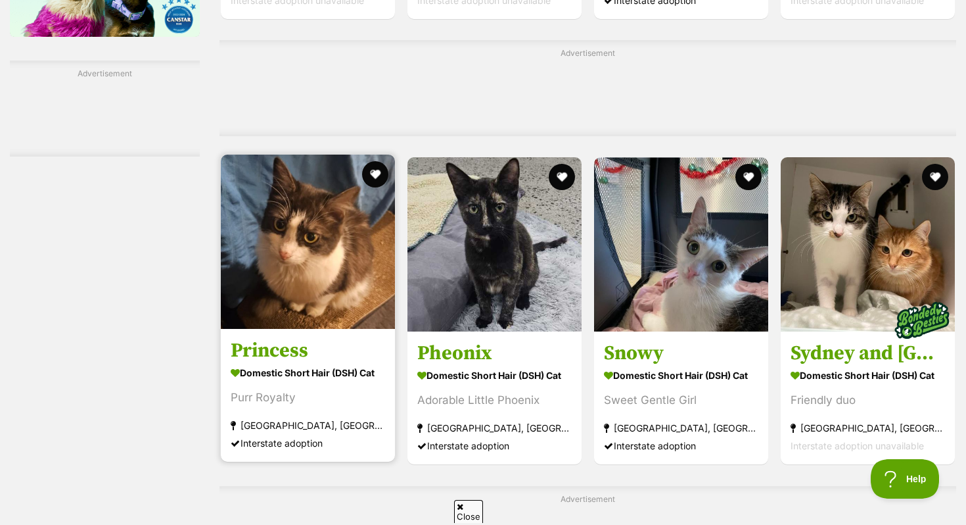
click at [314, 291] on img at bounding box center [308, 241] width 174 height 174
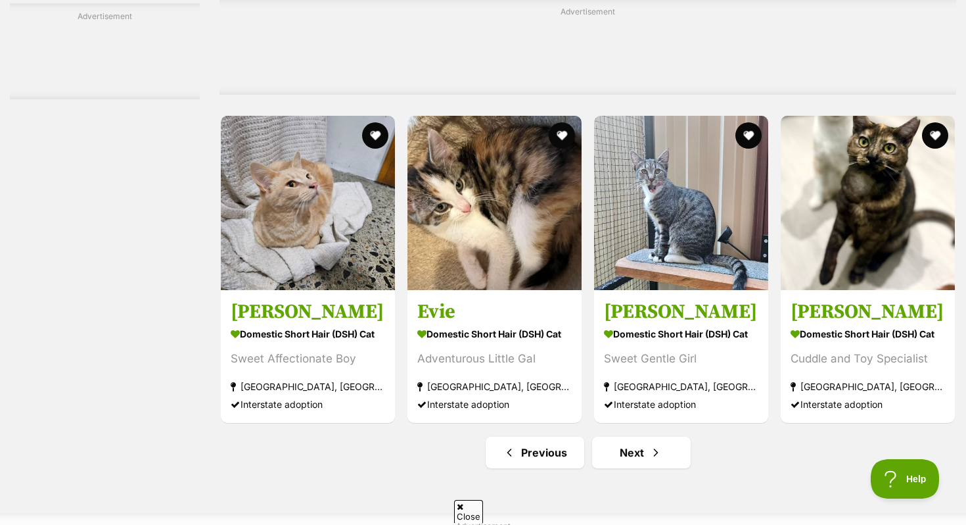
scroll to position [5977, 0]
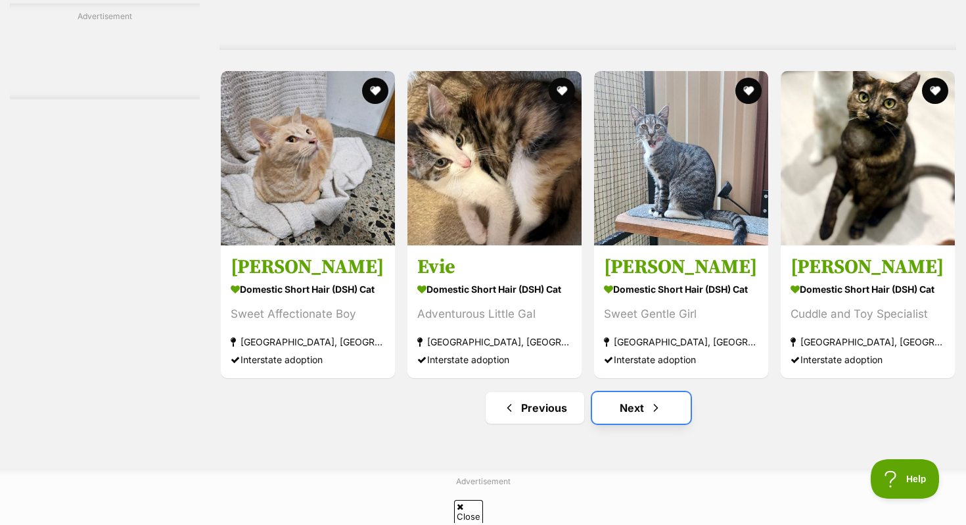
click at [628, 423] on link "Next" at bounding box center [641, 408] width 99 height 32
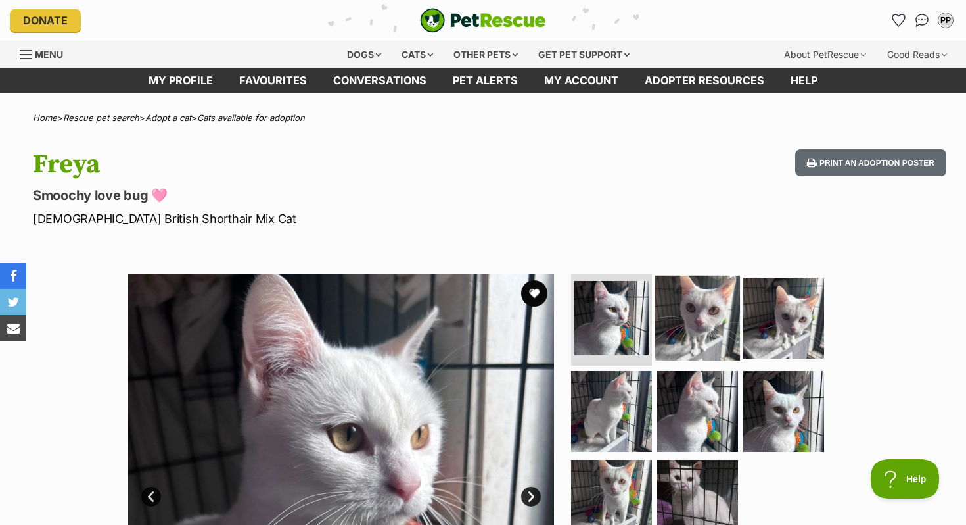
click at [709, 318] on img at bounding box center [697, 317] width 85 height 85
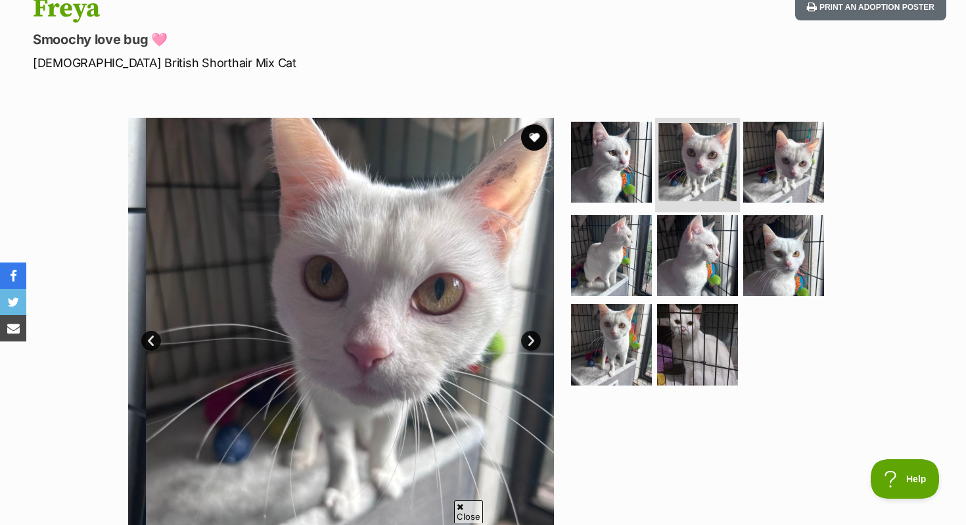
scroll to position [164, 0]
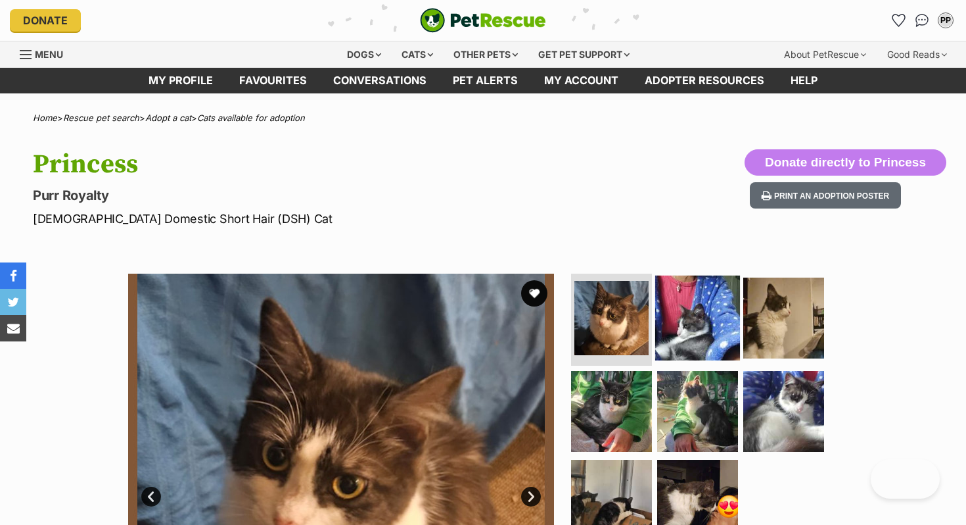
click at [717, 312] on img at bounding box center [697, 317] width 85 height 85
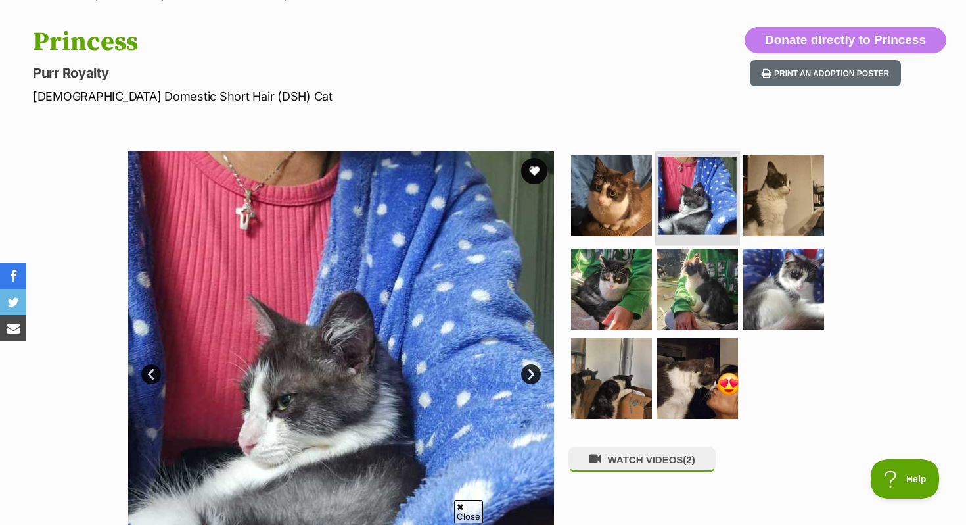
scroll to position [123, 0]
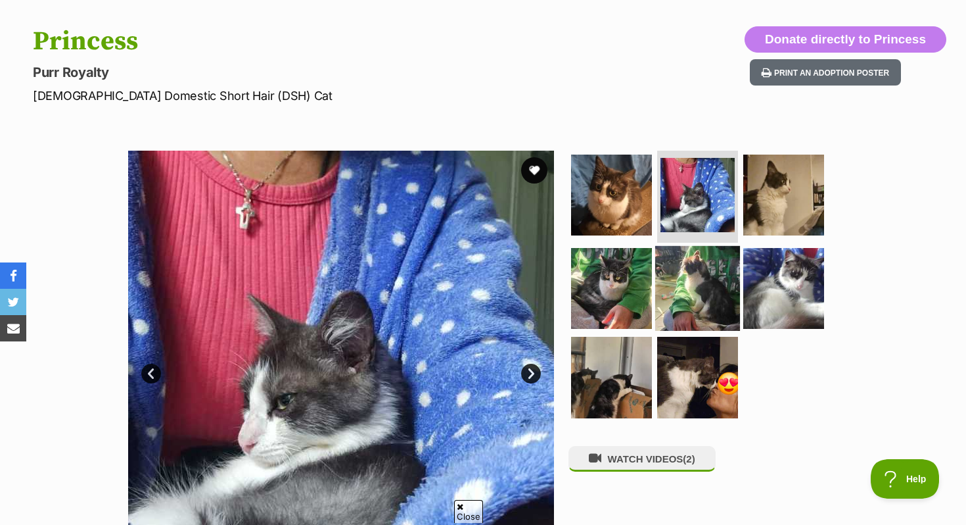
click at [693, 300] on img at bounding box center [697, 287] width 85 height 85
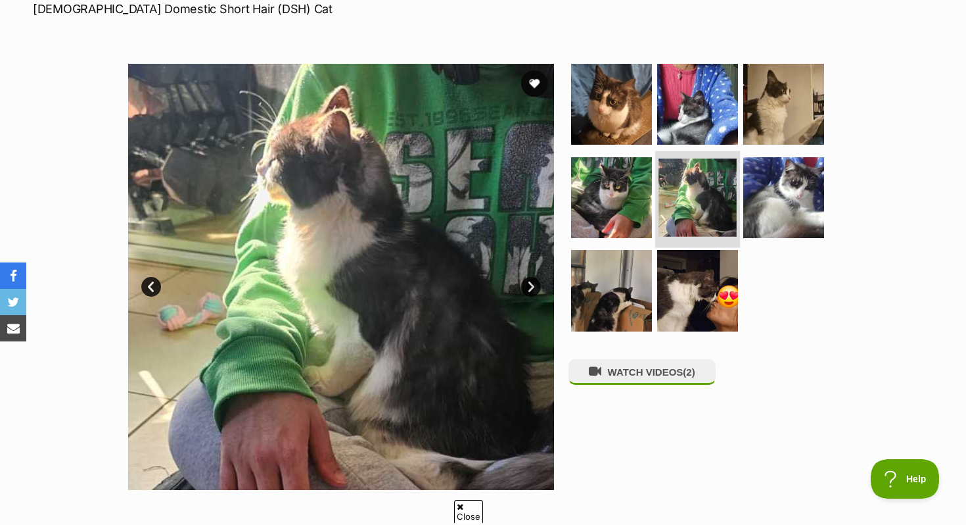
scroll to position [0, 0]
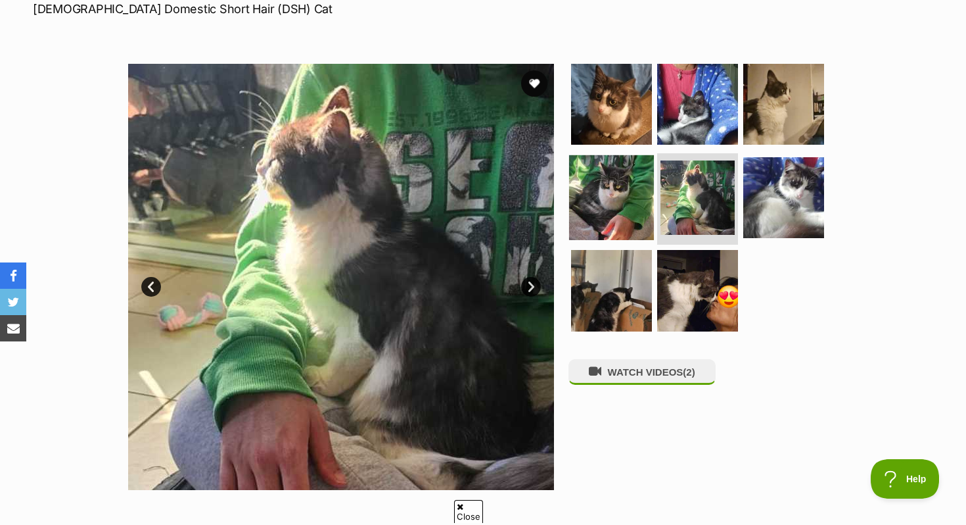
click at [623, 203] on img at bounding box center [611, 196] width 85 height 85
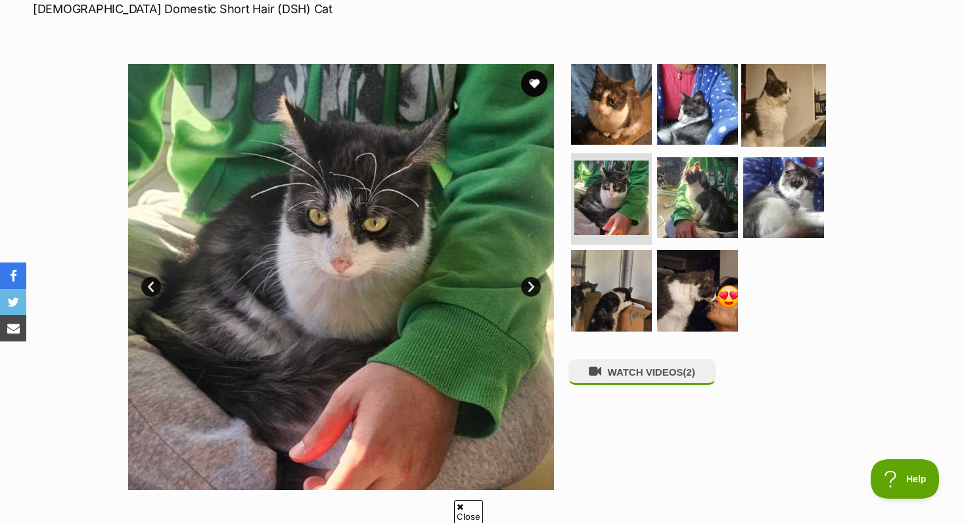
click at [768, 89] on img at bounding box center [784, 104] width 85 height 85
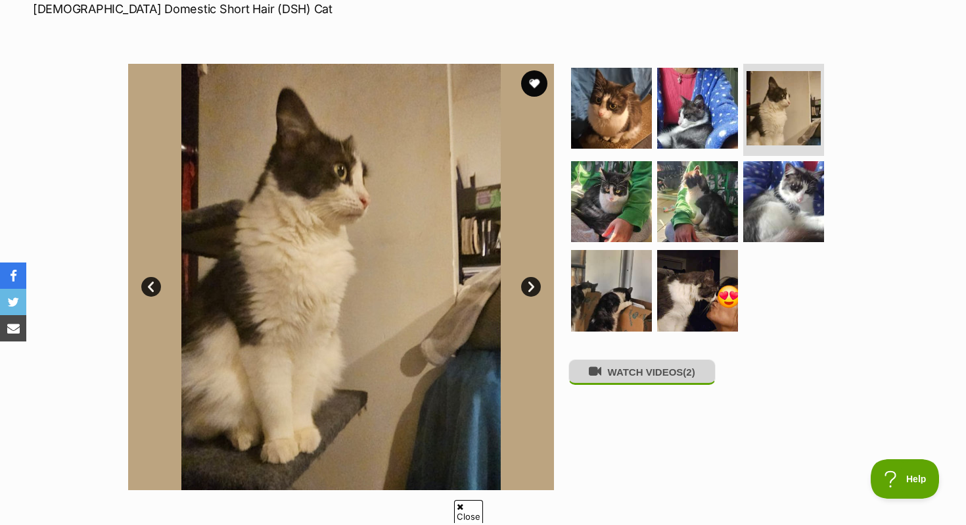
click at [655, 366] on button "WATCH VIDEOS (2)" at bounding box center [642, 372] width 147 height 26
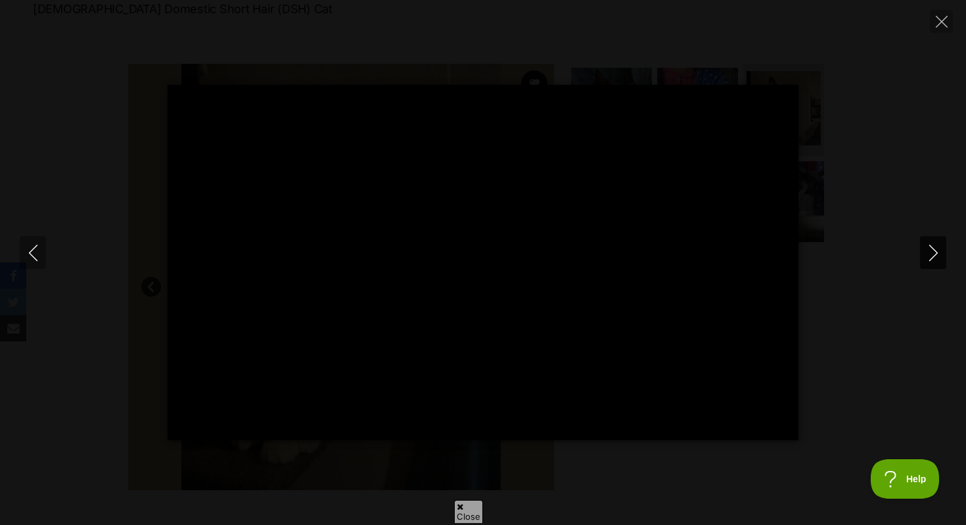
click at [924, 261] on button "Next" at bounding box center [933, 252] width 26 height 33
type input "9.55"
click at [951, 25] on button "Close" at bounding box center [941, 21] width 23 height 23
type input "6.55"
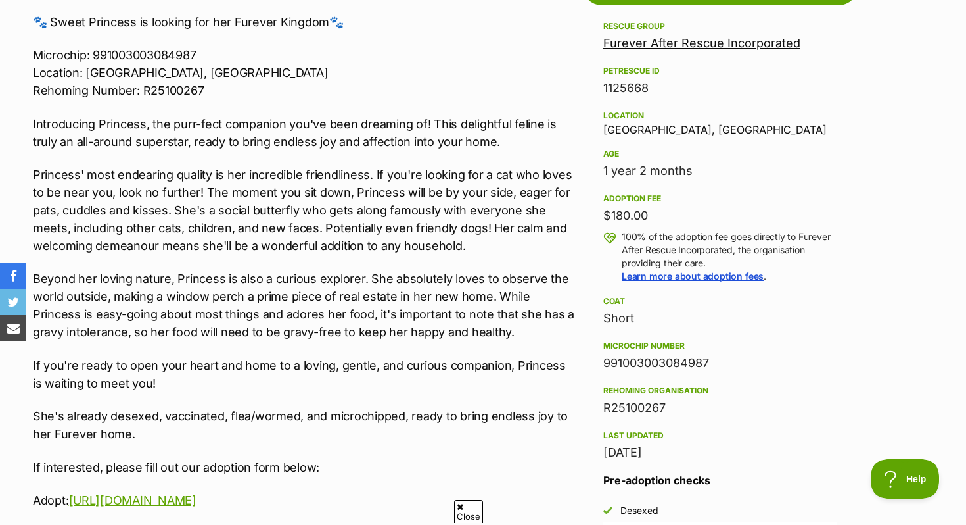
scroll to position [632, 0]
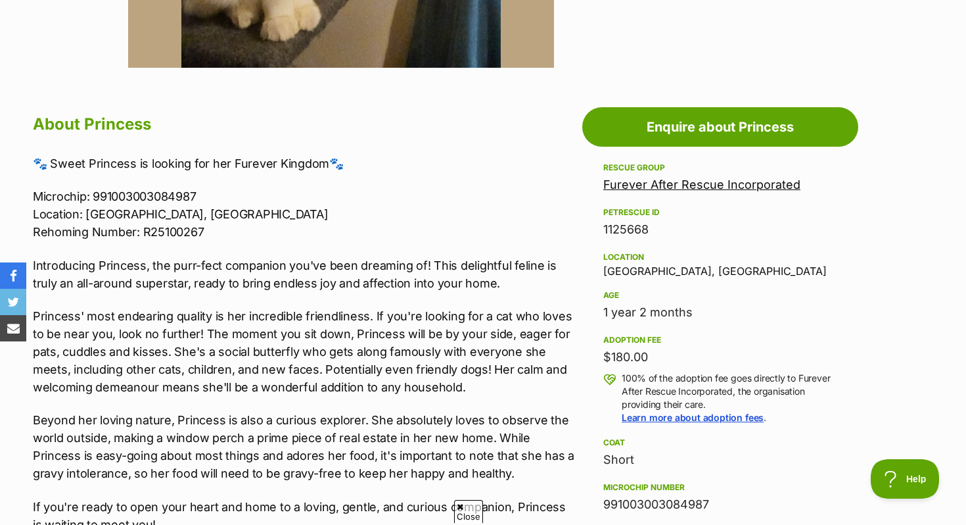
click at [770, 151] on div "Adoption information I've been adopted! This pet is no longer available On Hold…" at bounding box center [720, 427] width 276 height 640
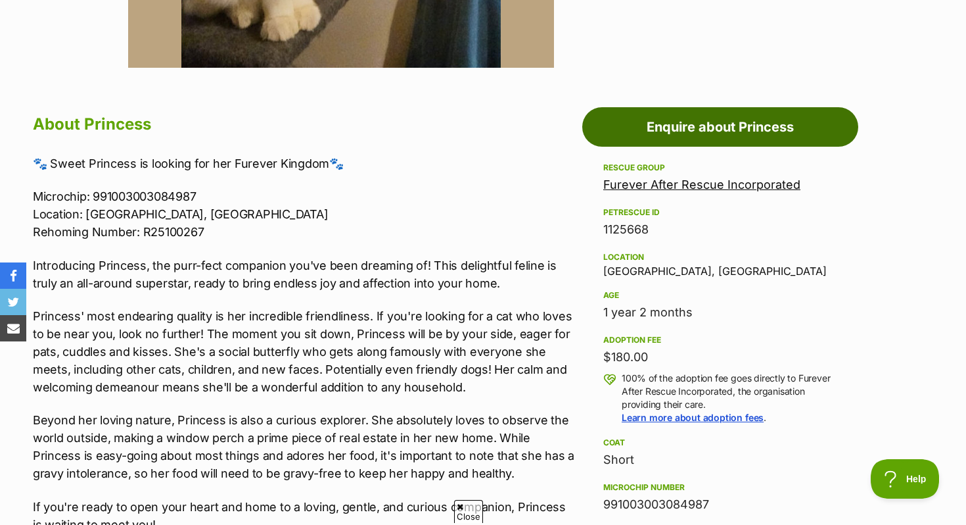
click at [772, 138] on link "Enquire about Princess" at bounding box center [720, 126] width 276 height 39
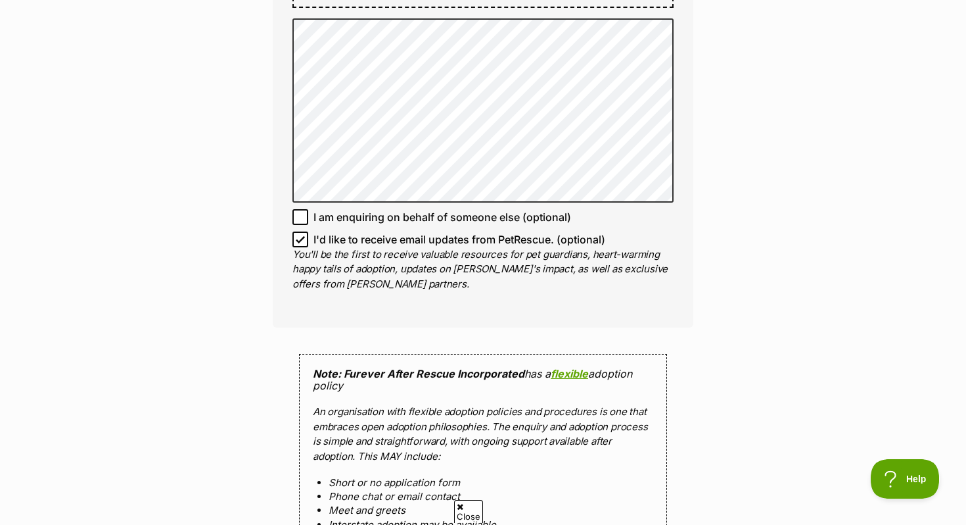
scroll to position [1344, 0]
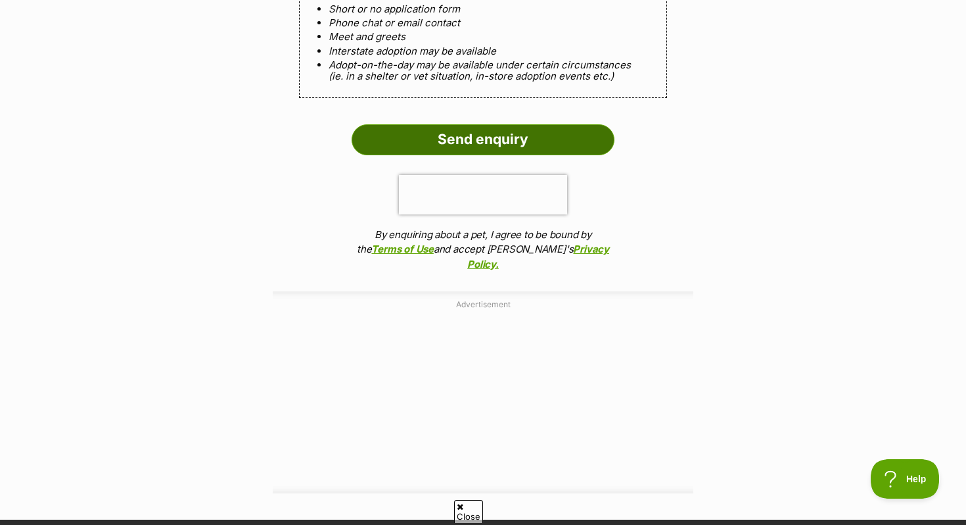
click at [507, 135] on input "Send enquiry" at bounding box center [483, 139] width 263 height 30
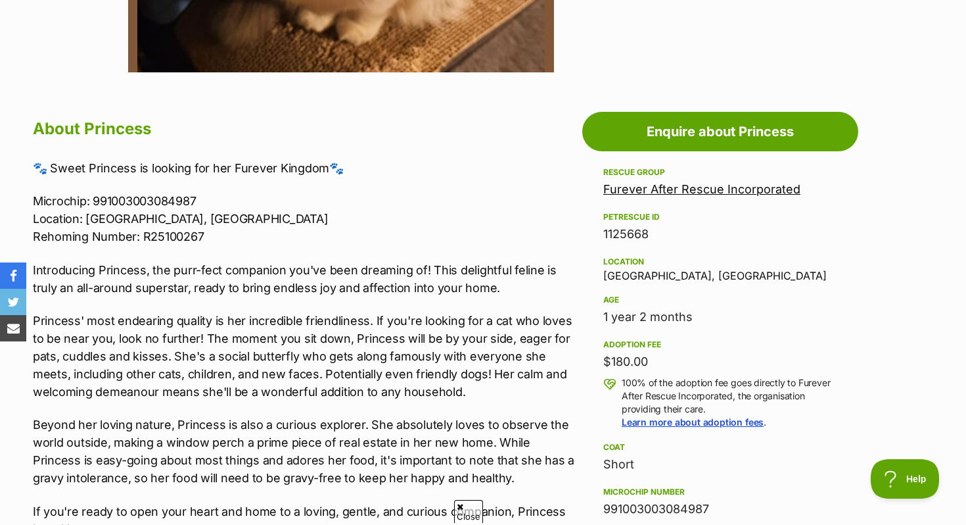
scroll to position [632, 0]
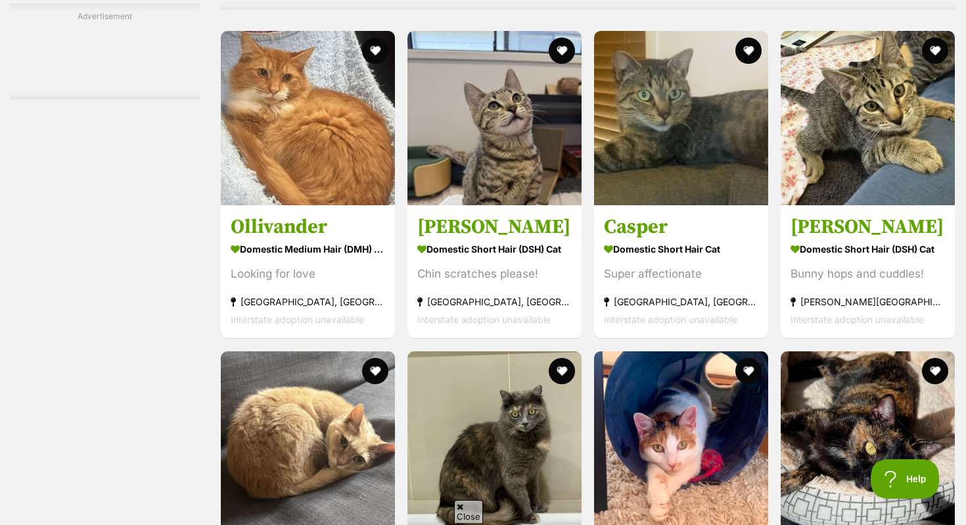
scroll to position [5402, 0]
